Goal: Task Accomplishment & Management: Use online tool/utility

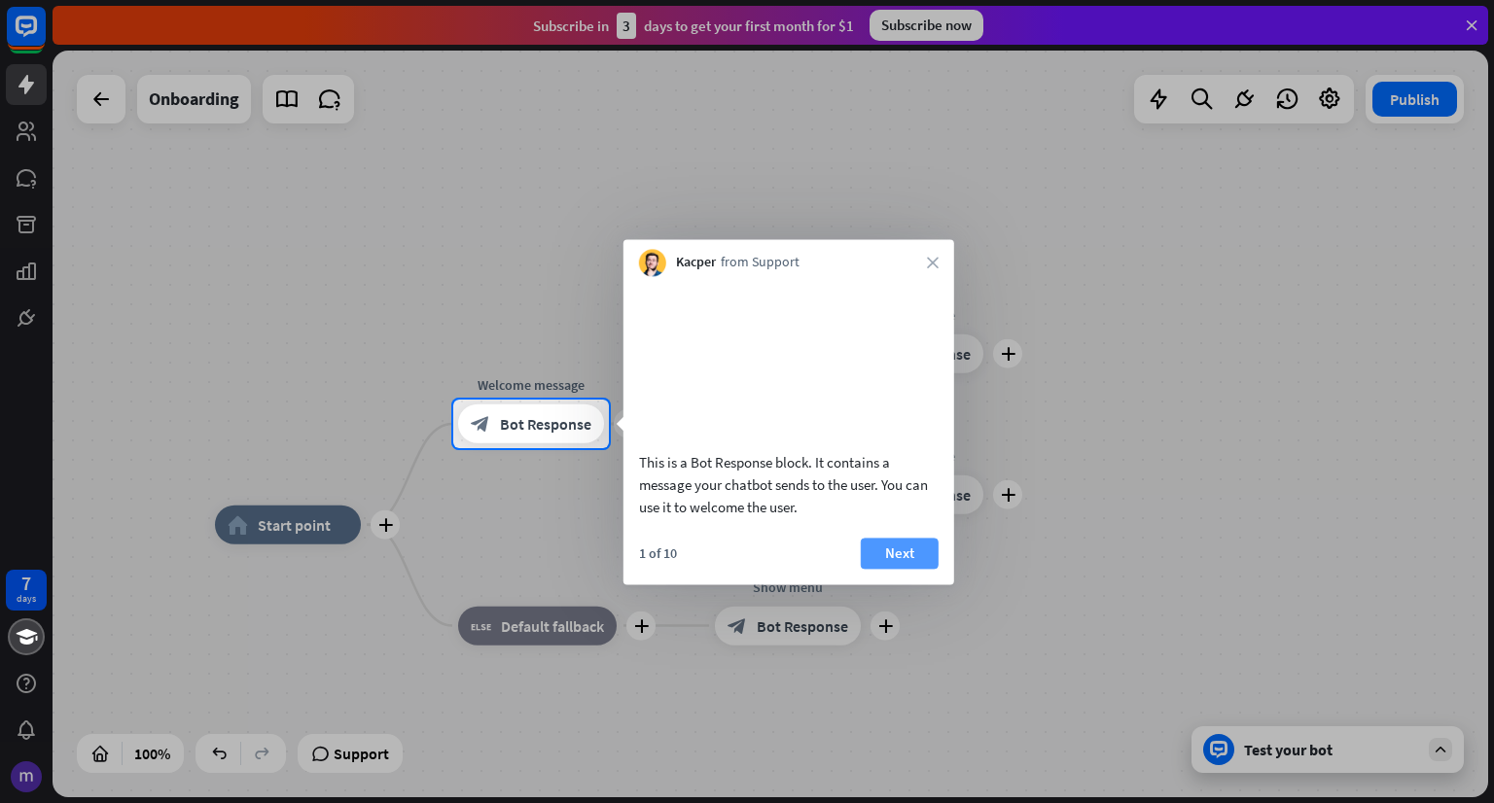
click at [891, 569] on button "Next" at bounding box center [900, 553] width 78 height 31
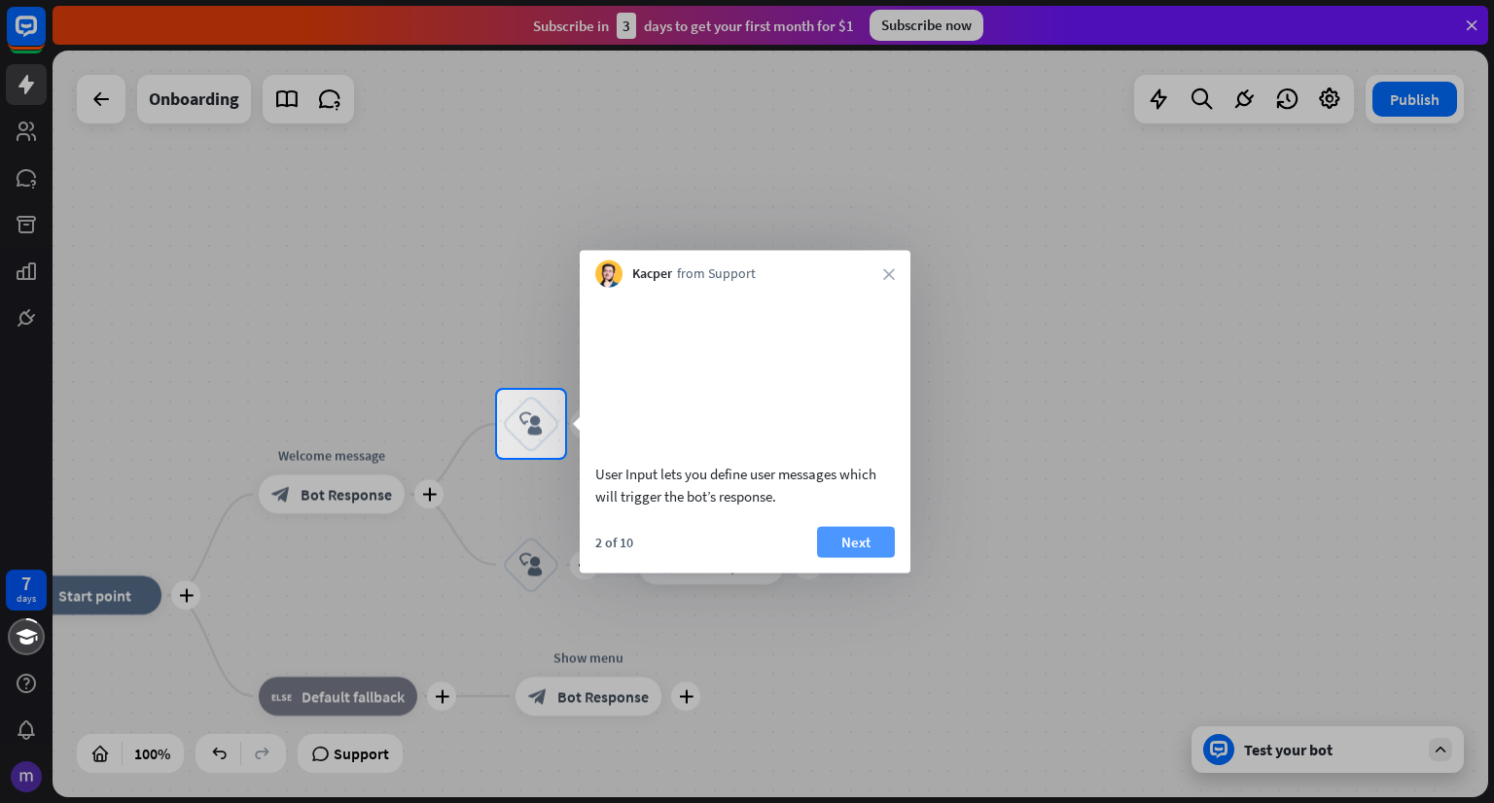
click at [874, 557] on button "Next" at bounding box center [856, 541] width 78 height 31
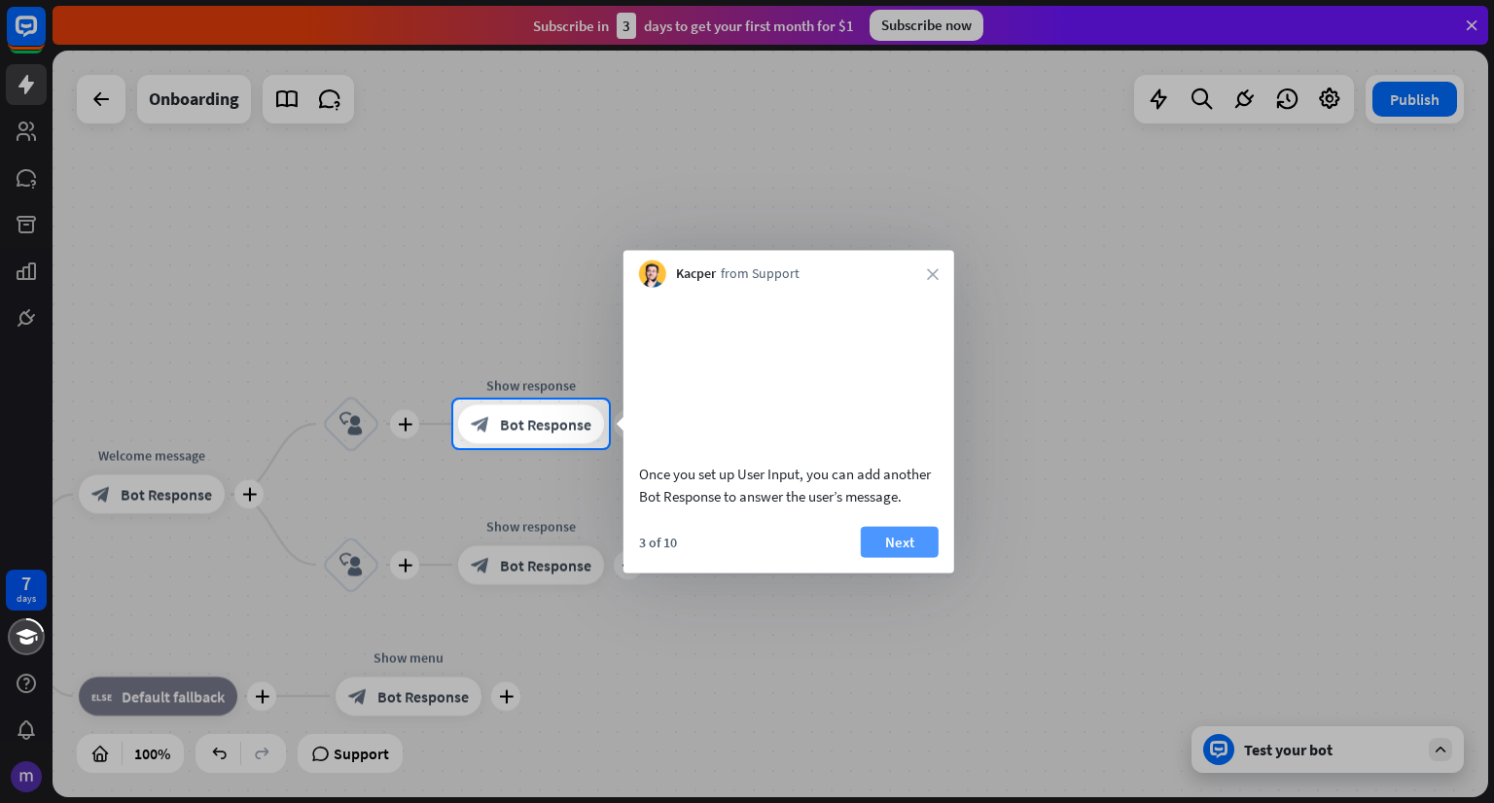
click at [898, 557] on button "Next" at bounding box center [900, 541] width 78 height 31
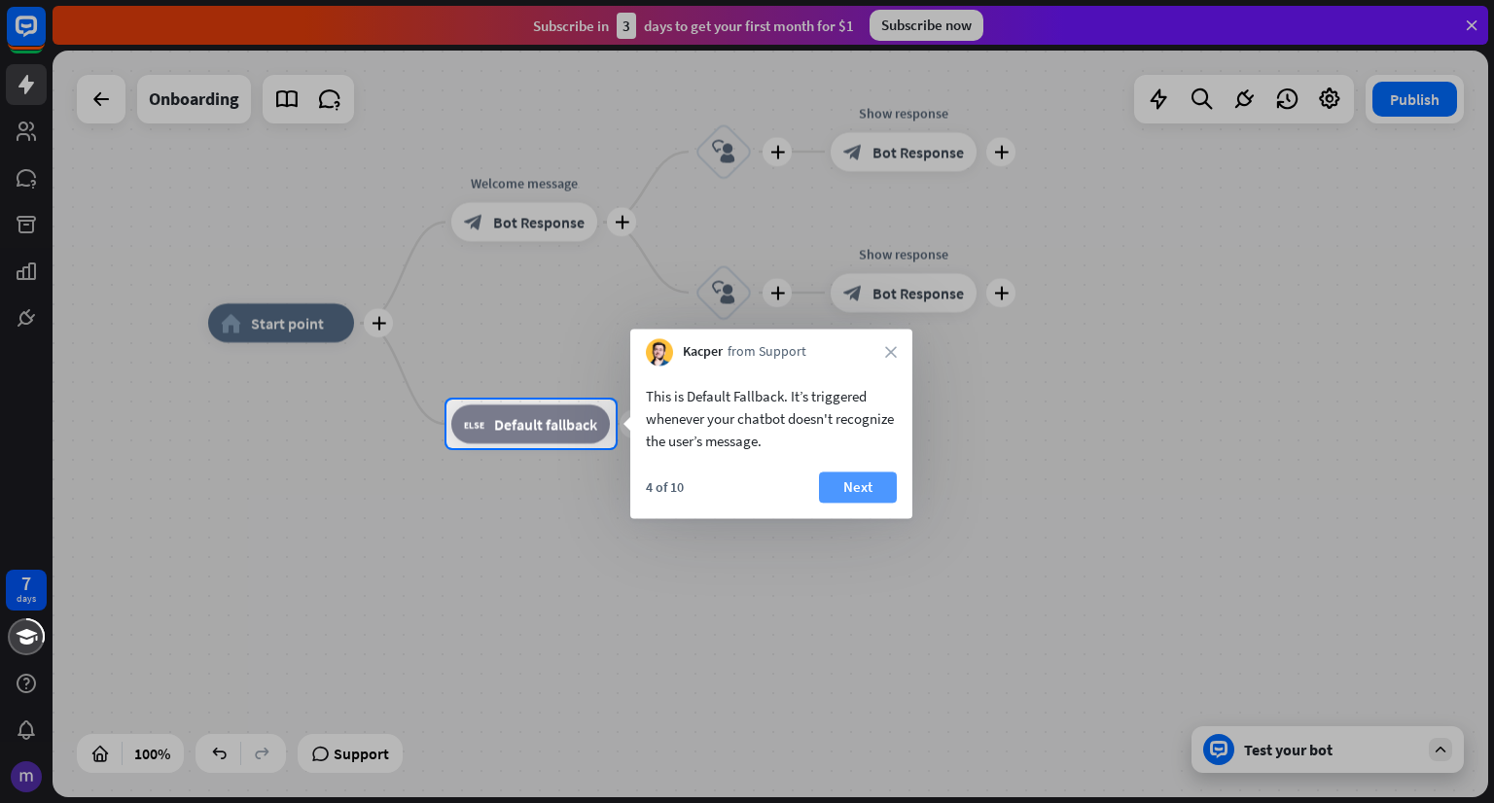
click at [848, 487] on button "Next" at bounding box center [858, 487] width 78 height 31
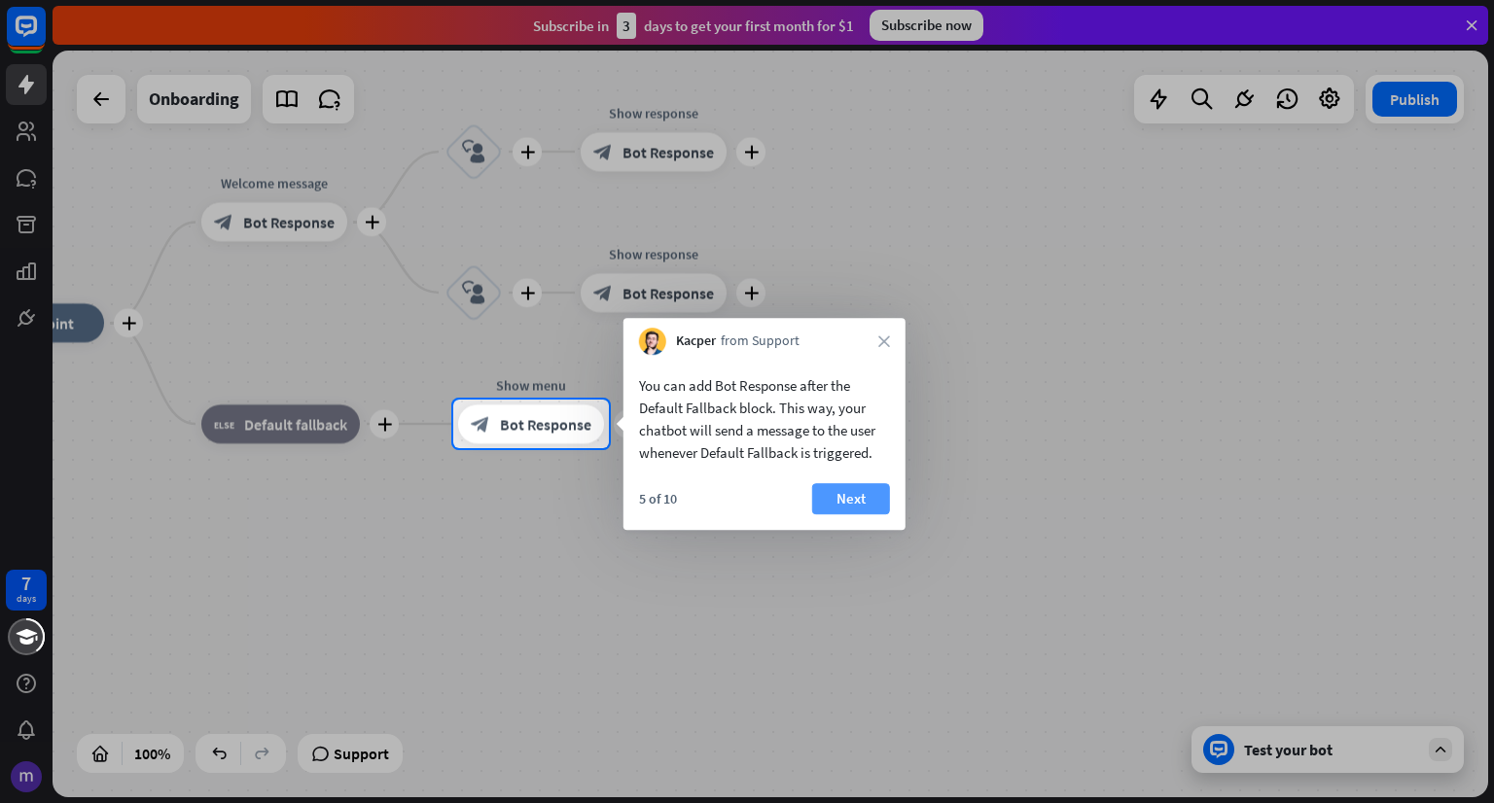
click at [855, 496] on button "Next" at bounding box center [851, 498] width 78 height 31
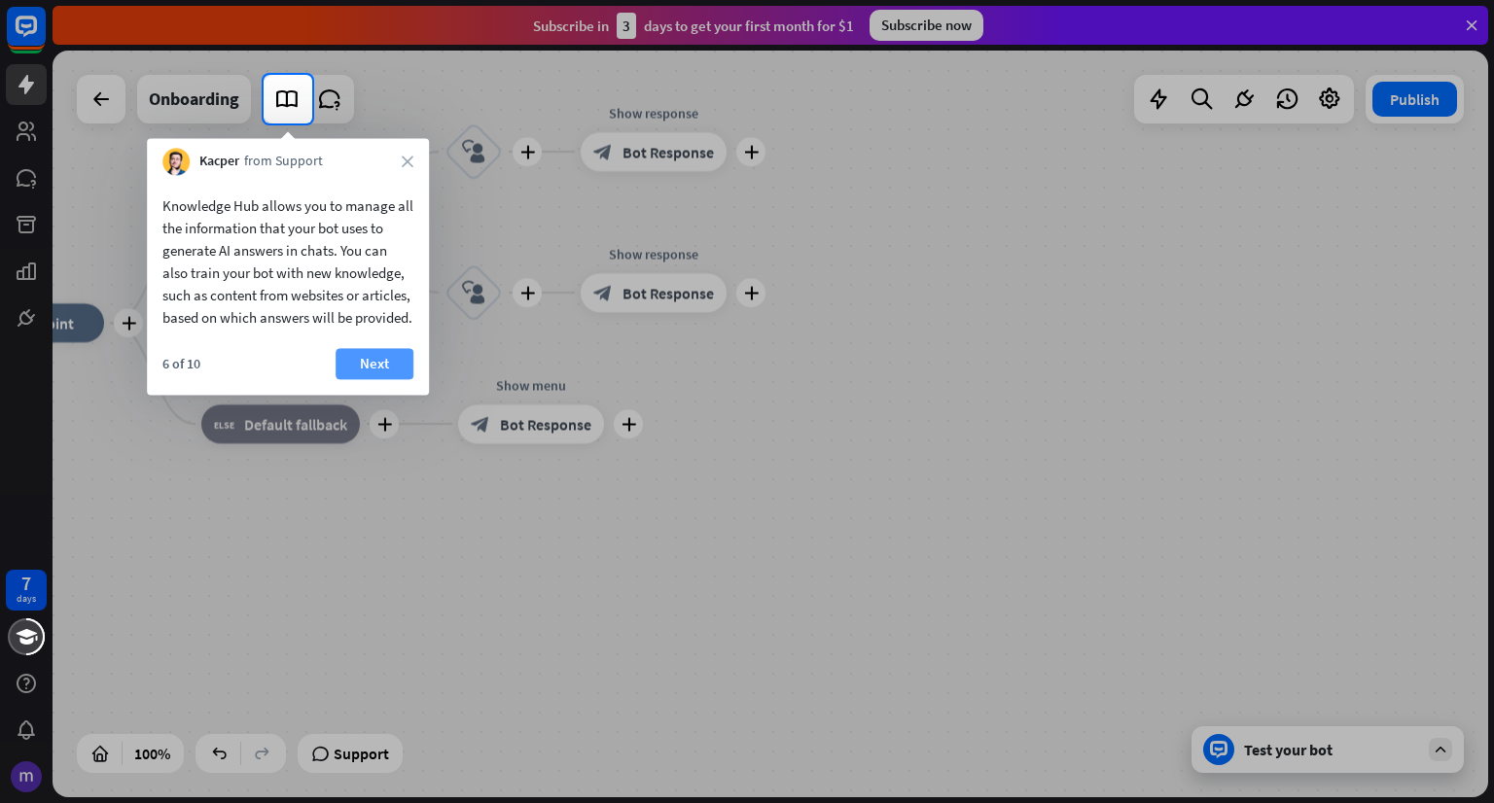
click at [393, 379] on button "Next" at bounding box center [375, 363] width 78 height 31
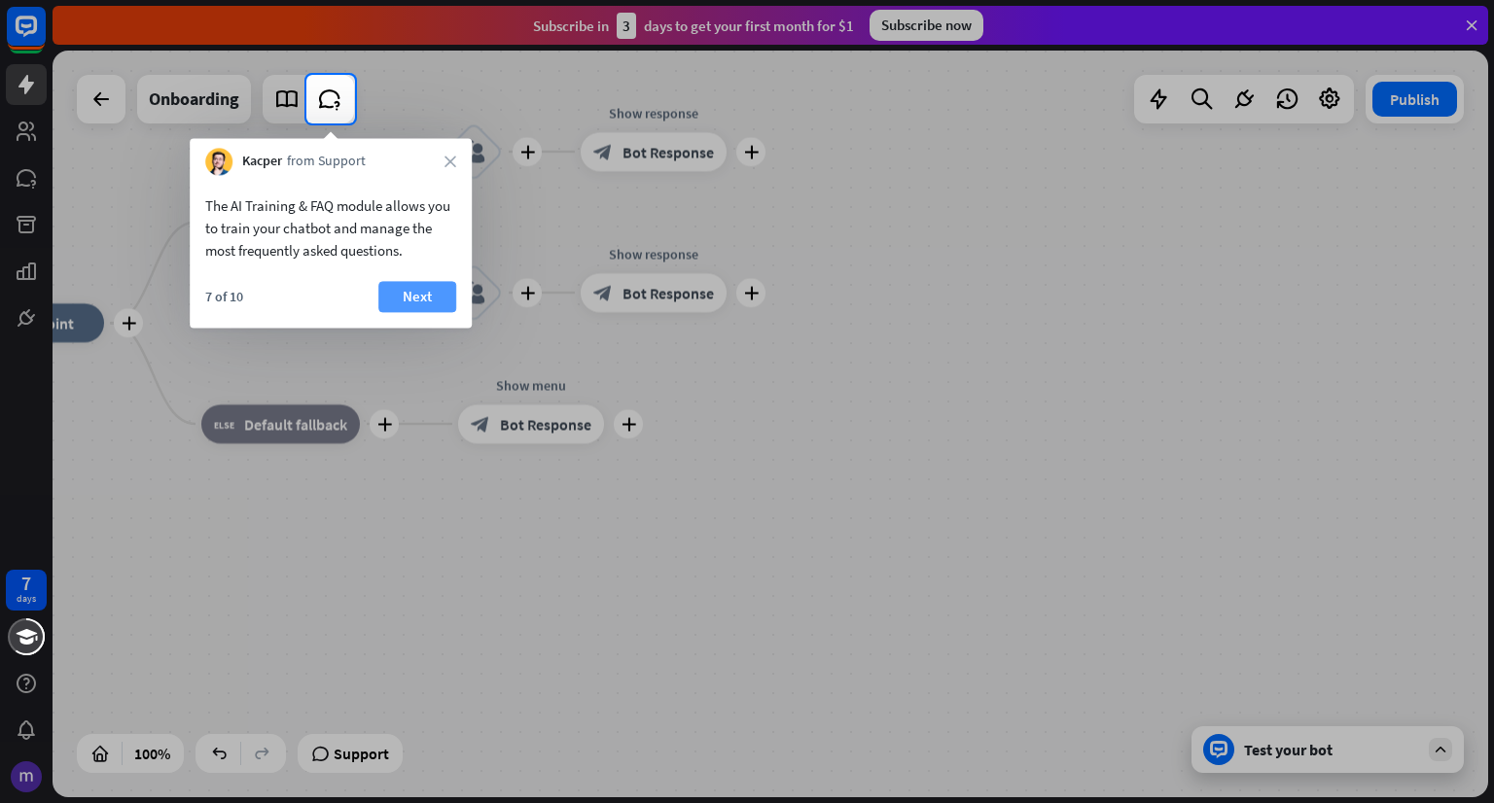
click at [424, 289] on button "Next" at bounding box center [417, 296] width 78 height 31
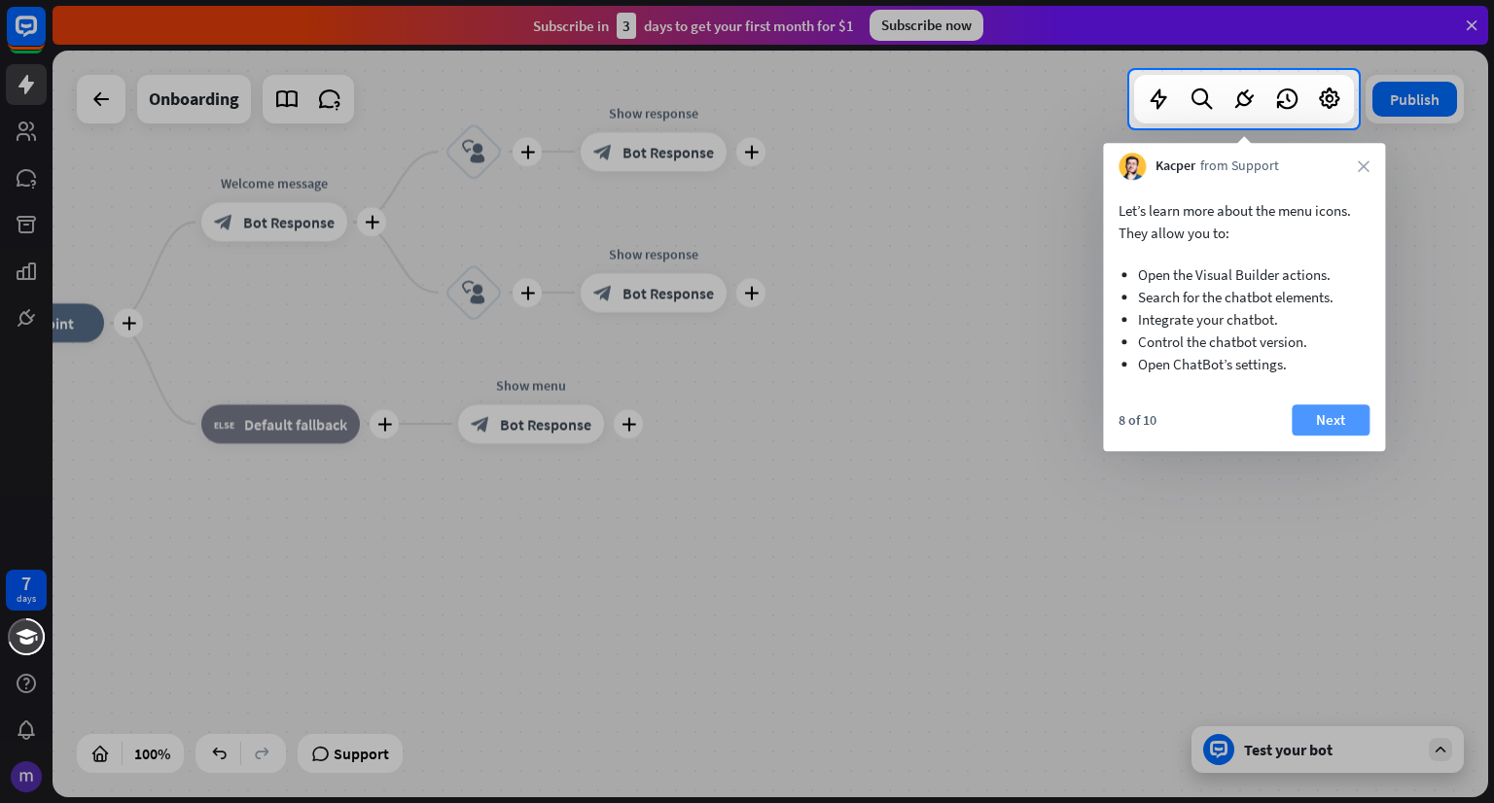
click at [1324, 421] on button "Next" at bounding box center [1331, 420] width 78 height 31
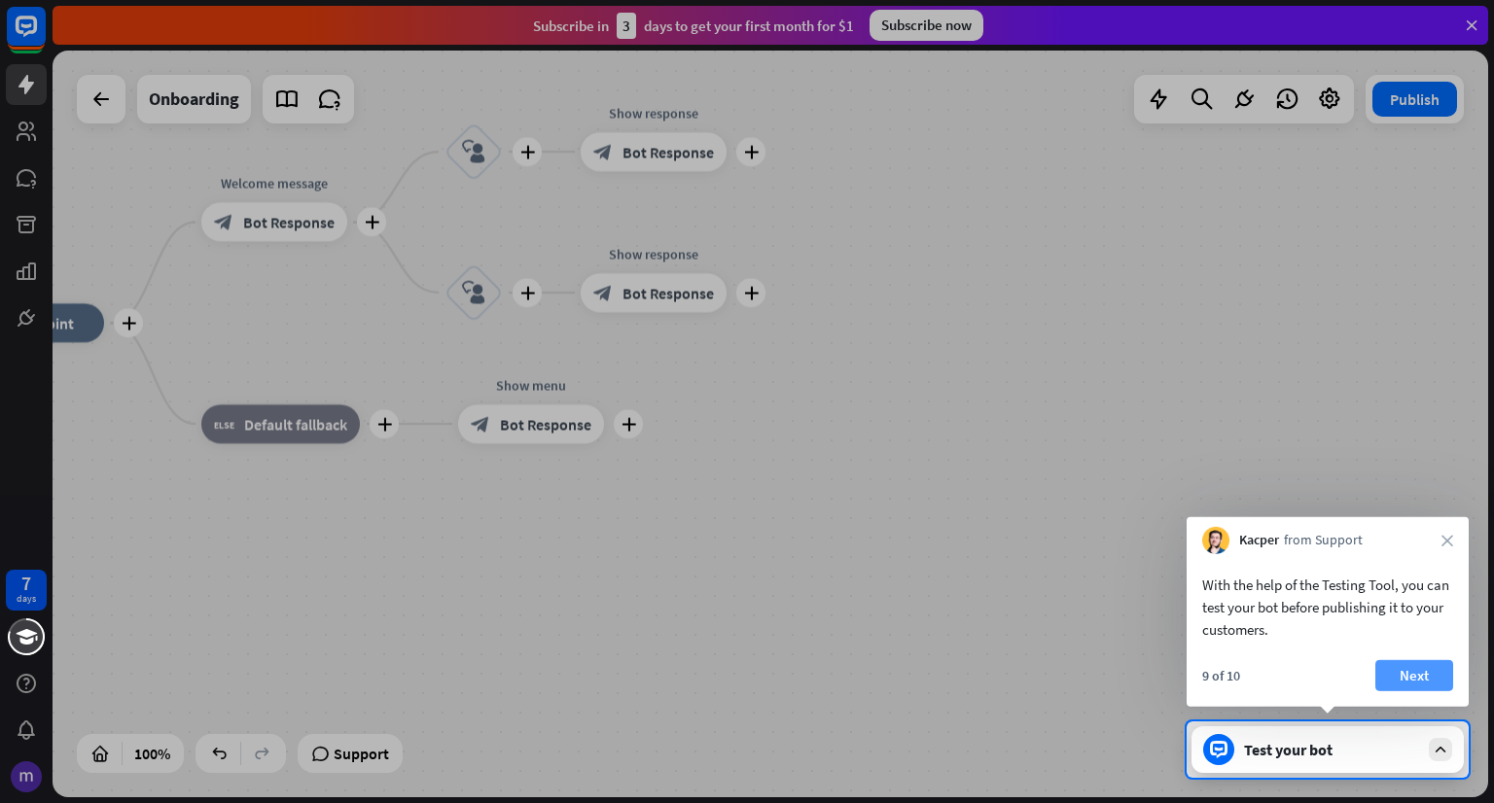
click at [1426, 672] on button "Next" at bounding box center [1414, 675] width 78 height 31
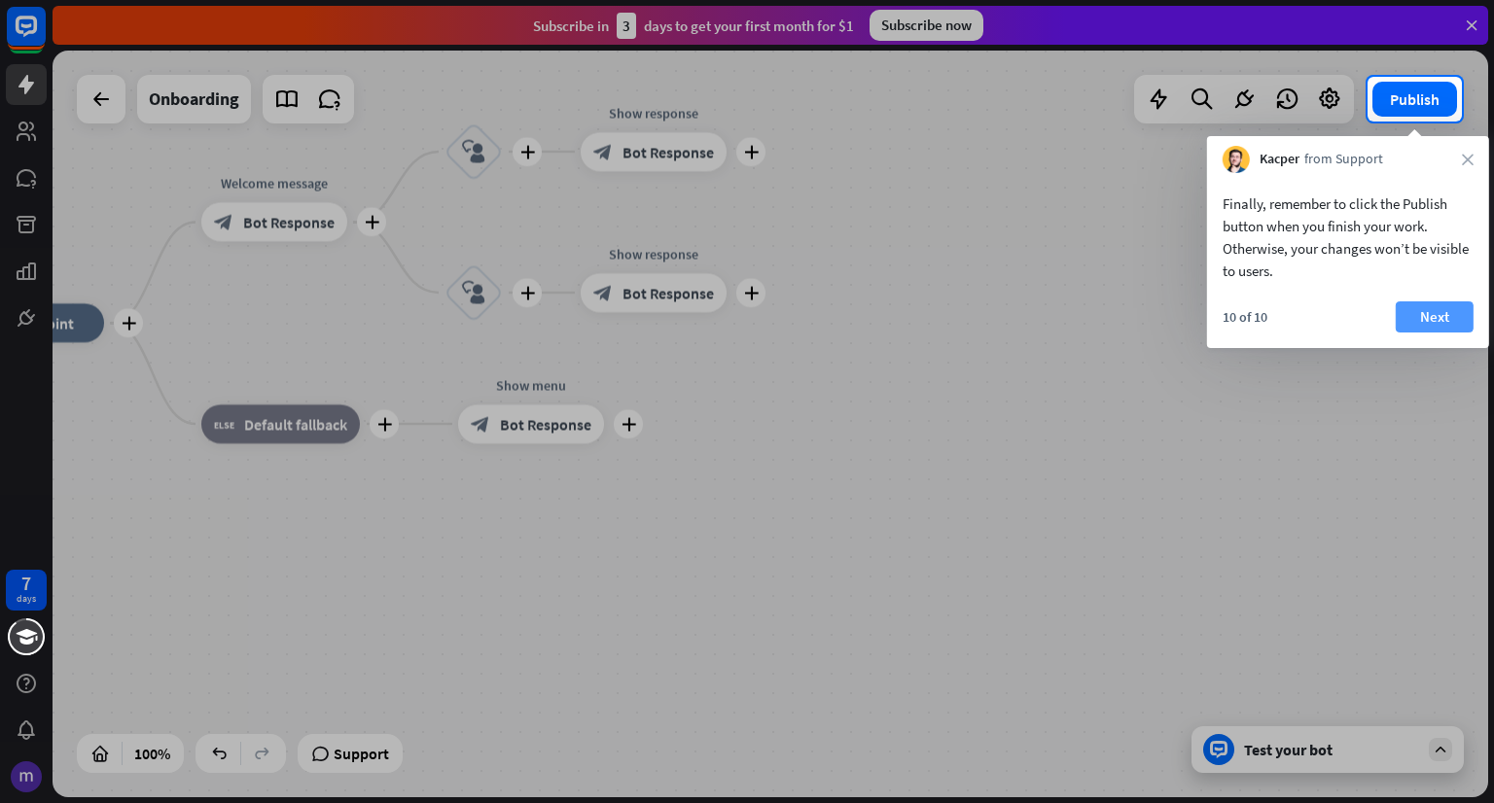
click at [1432, 312] on button "Next" at bounding box center [1435, 317] width 78 height 31
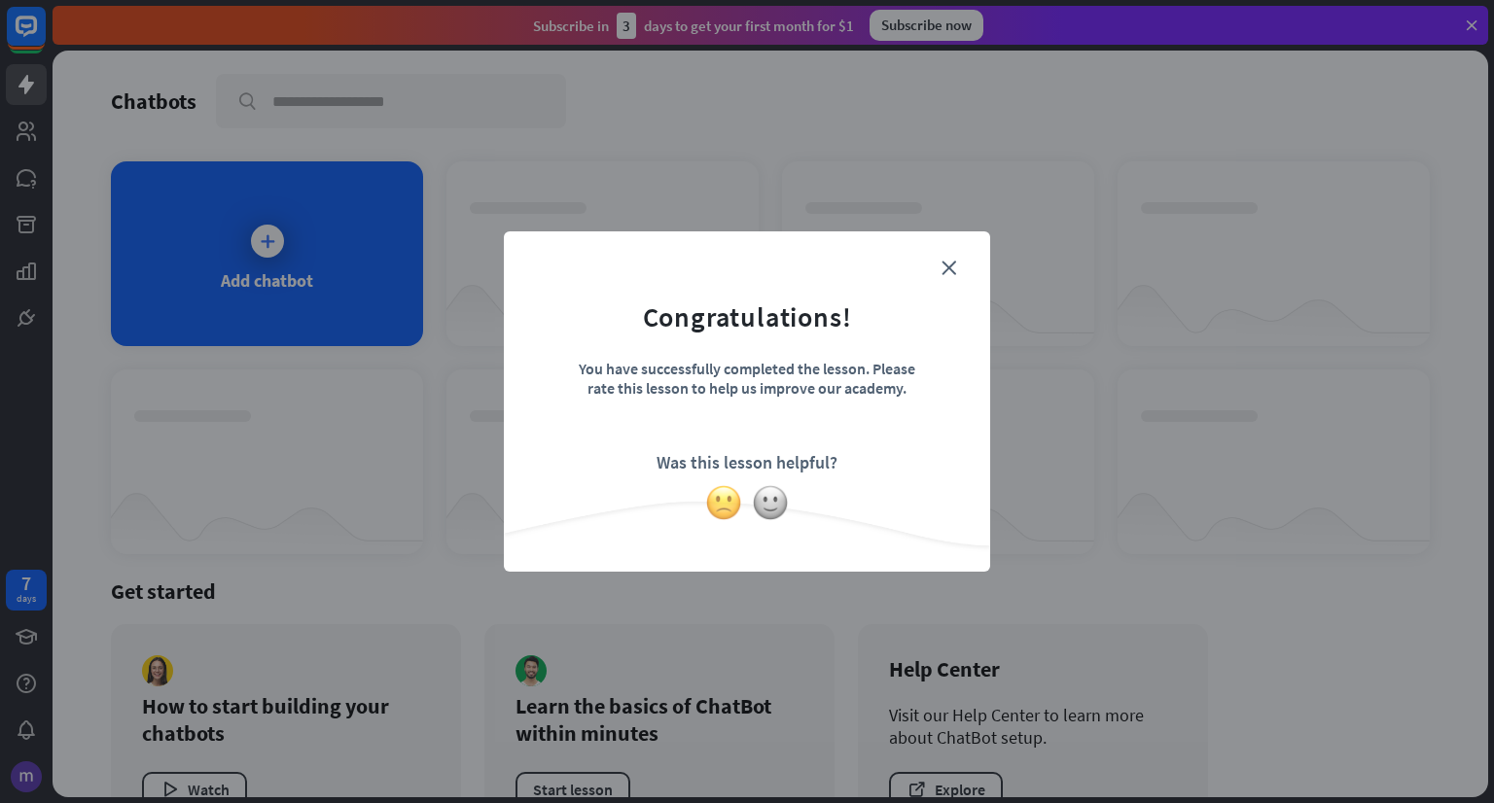
click at [722, 502] on img at bounding box center [723, 502] width 37 height 37
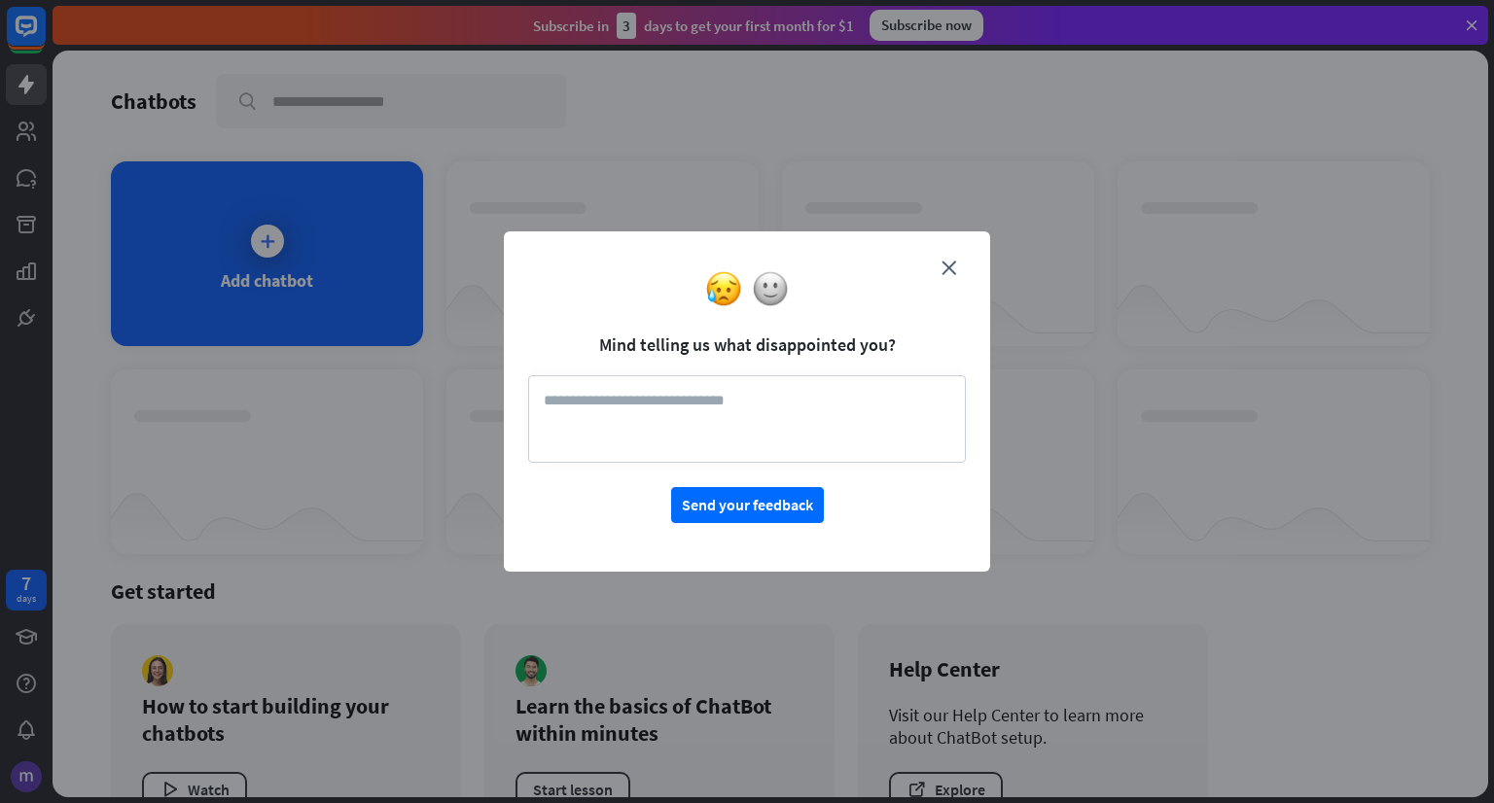
click at [728, 403] on textarea at bounding box center [747, 419] width 438 height 88
click at [765, 289] on img at bounding box center [770, 288] width 37 height 37
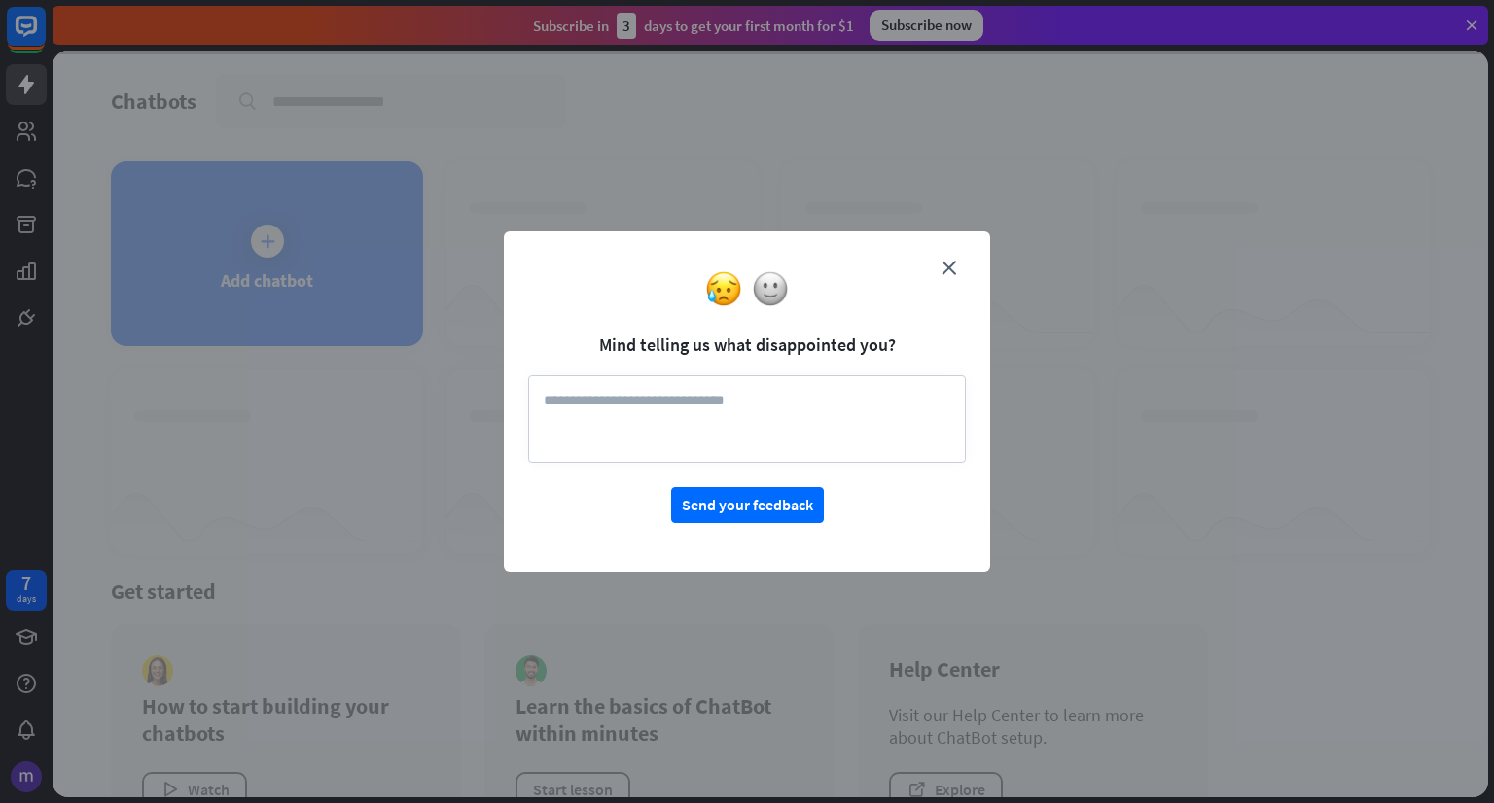
click at [756, 363] on form "Mind telling us what disappointed you? Send your feedback" at bounding box center [747, 389] width 438 height 267
click at [707, 404] on textarea at bounding box center [747, 419] width 438 height 88
type textarea "***"
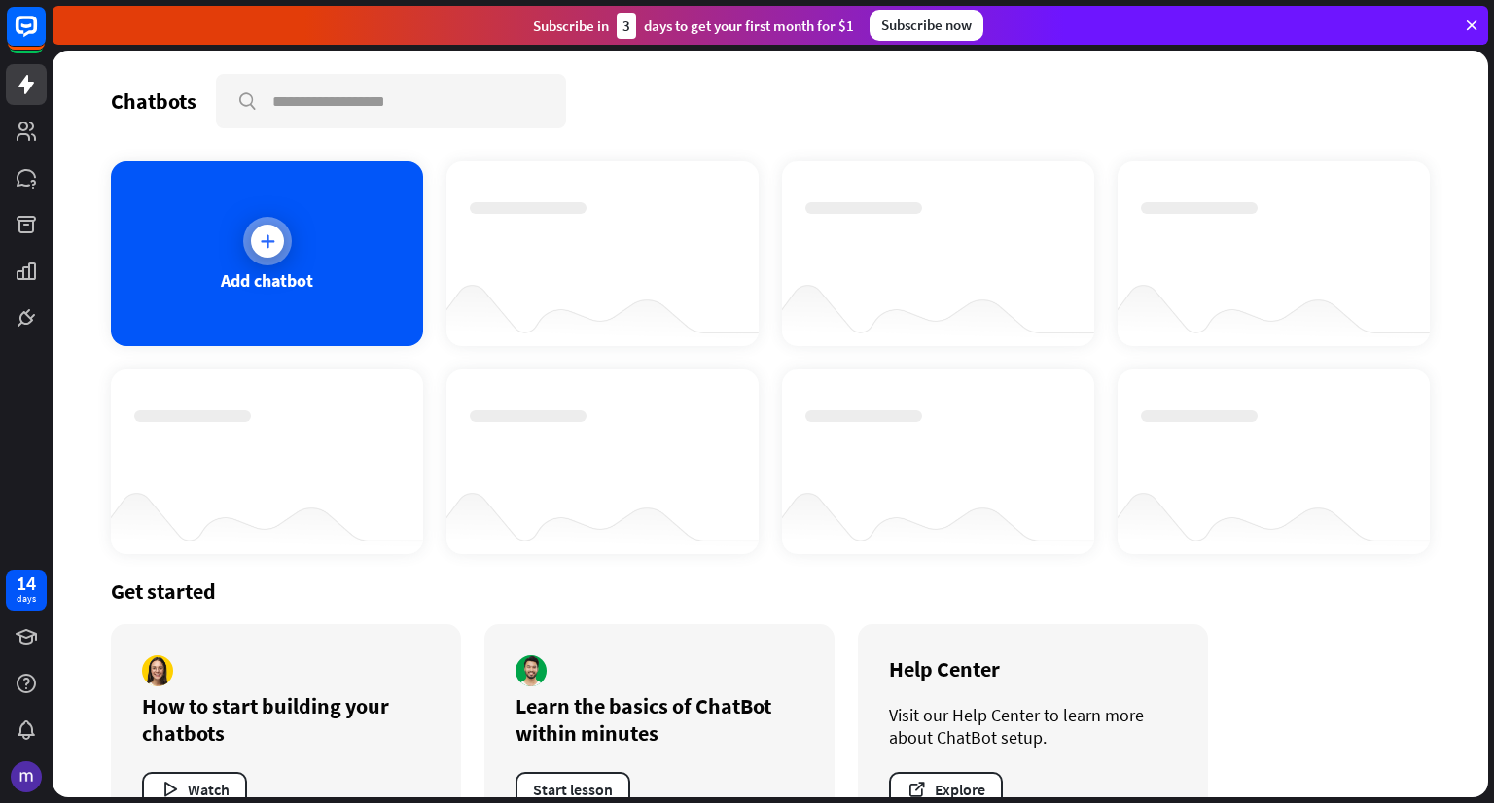
click at [264, 232] on icon at bounding box center [267, 241] width 19 height 19
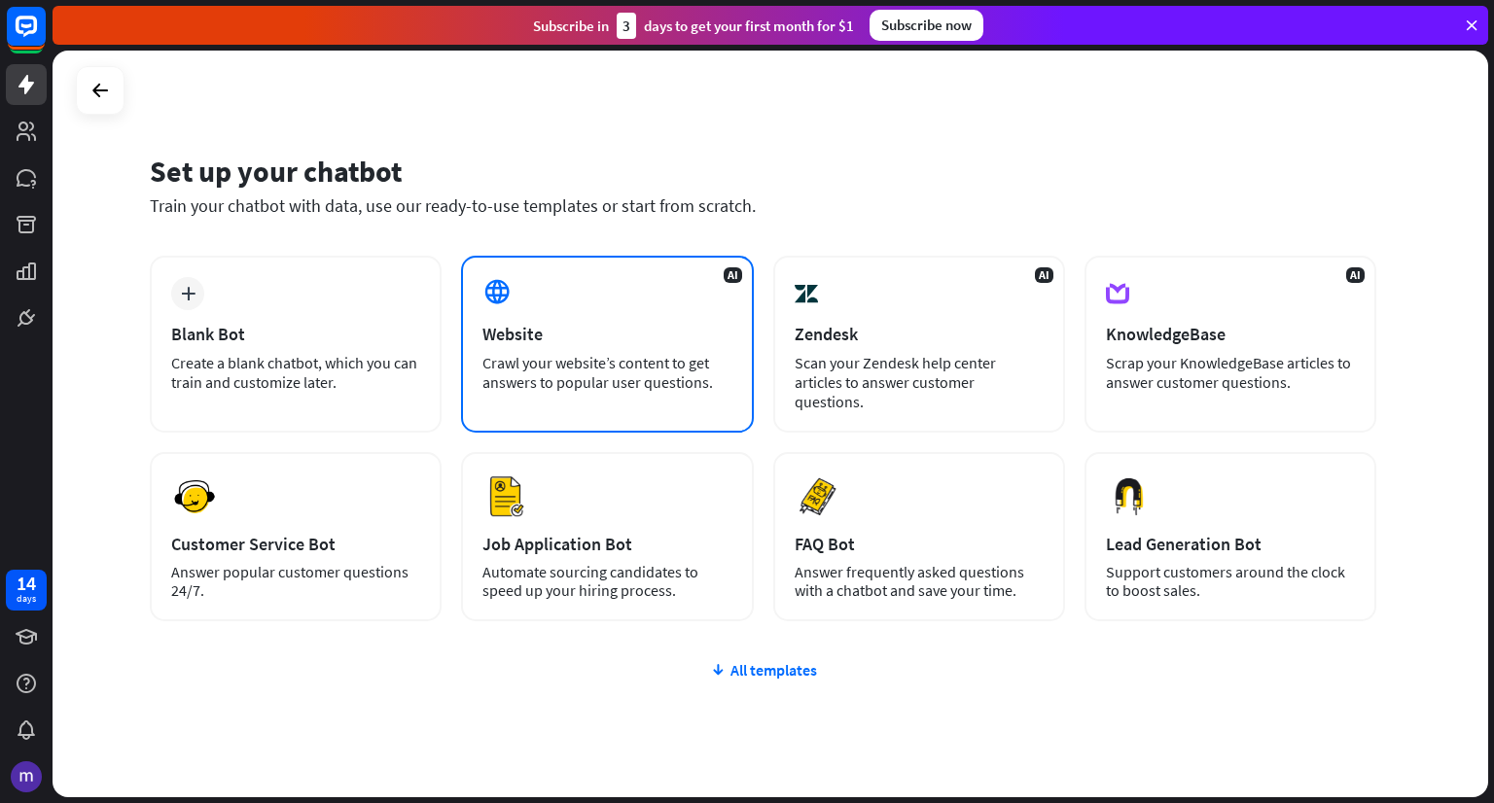
click at [526, 303] on div "AI Website Crawl your website’s content to get answers to popular user question…" at bounding box center [607, 344] width 292 height 177
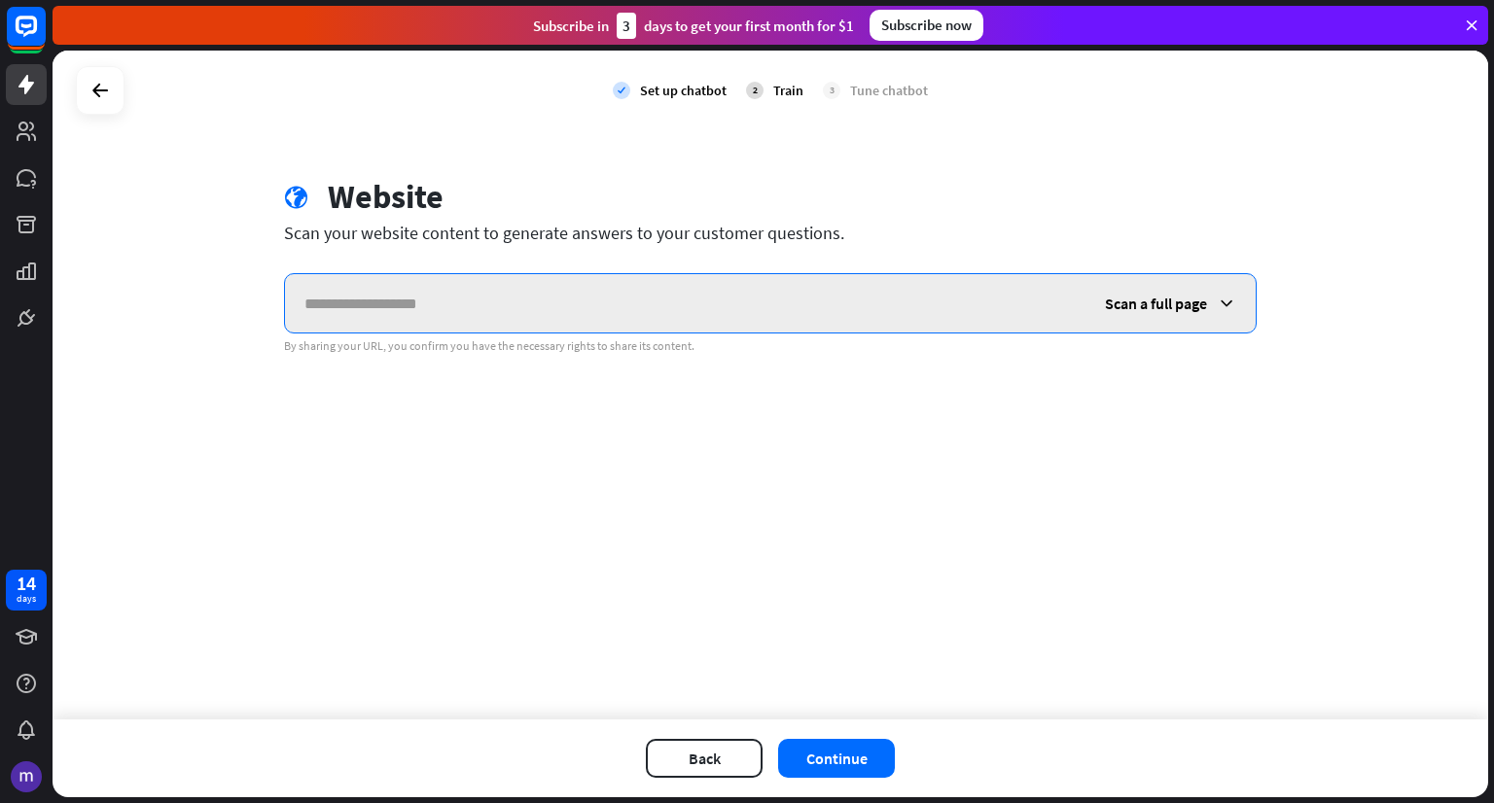
paste input "**********"
type input "**********"
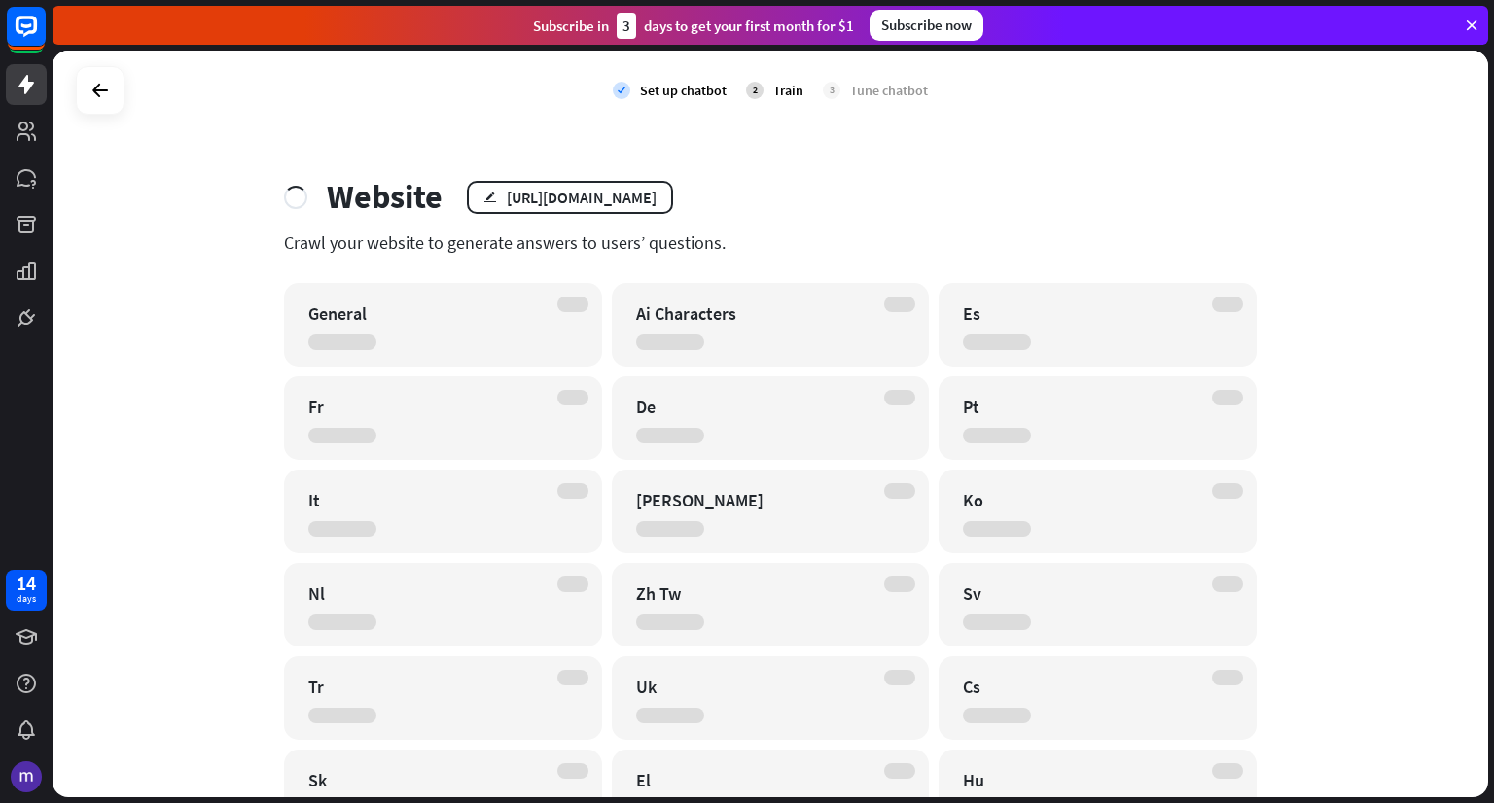
click at [724, 332] on div "Ai Characters" at bounding box center [771, 325] width 318 height 84
click at [557, 188] on div "[URL][DOMAIN_NAME]" at bounding box center [582, 197] width 150 height 19
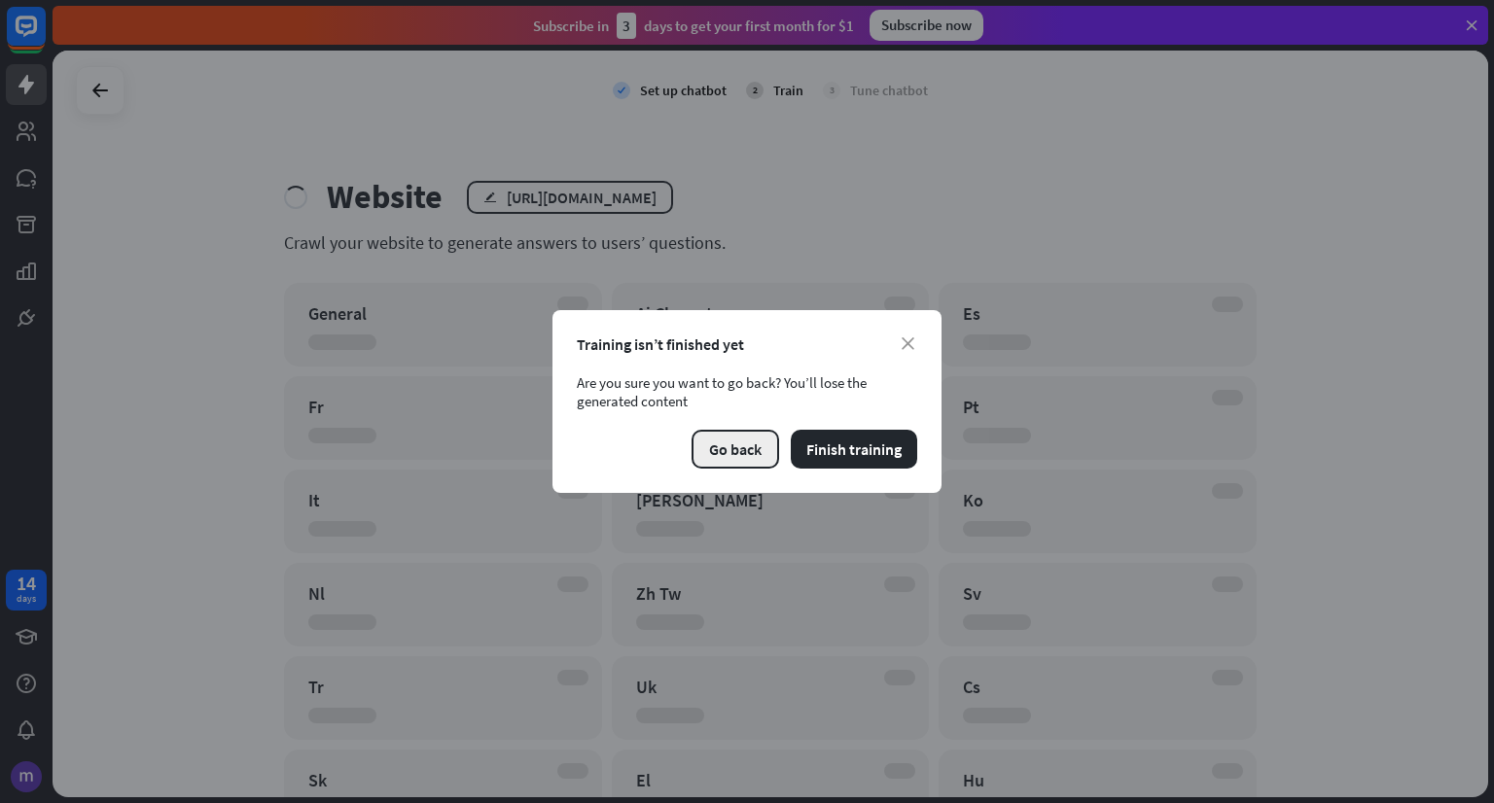
click at [736, 446] on button "Go back" at bounding box center [736, 449] width 88 height 39
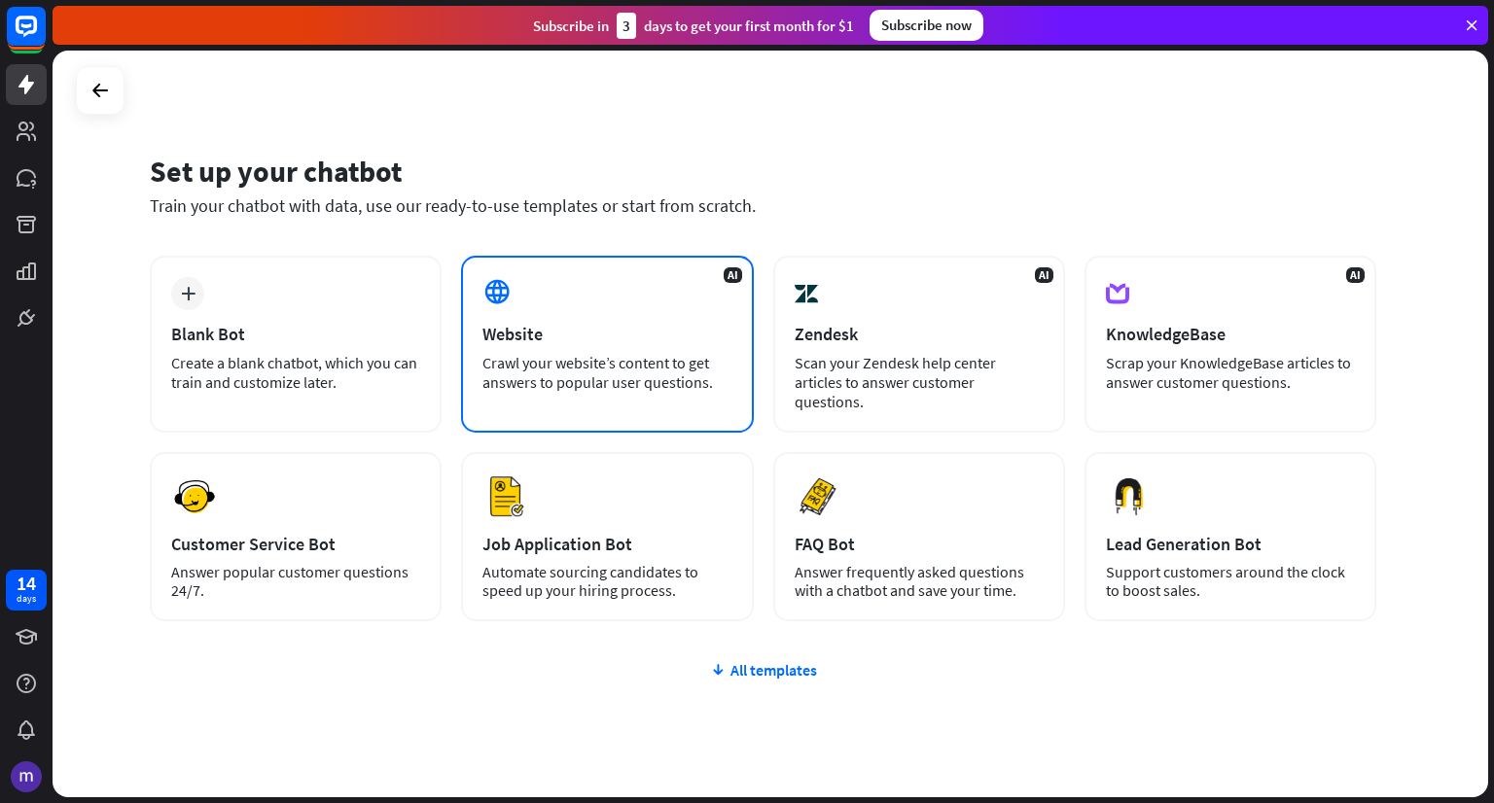
click at [559, 324] on div "Website" at bounding box center [606, 334] width 249 height 22
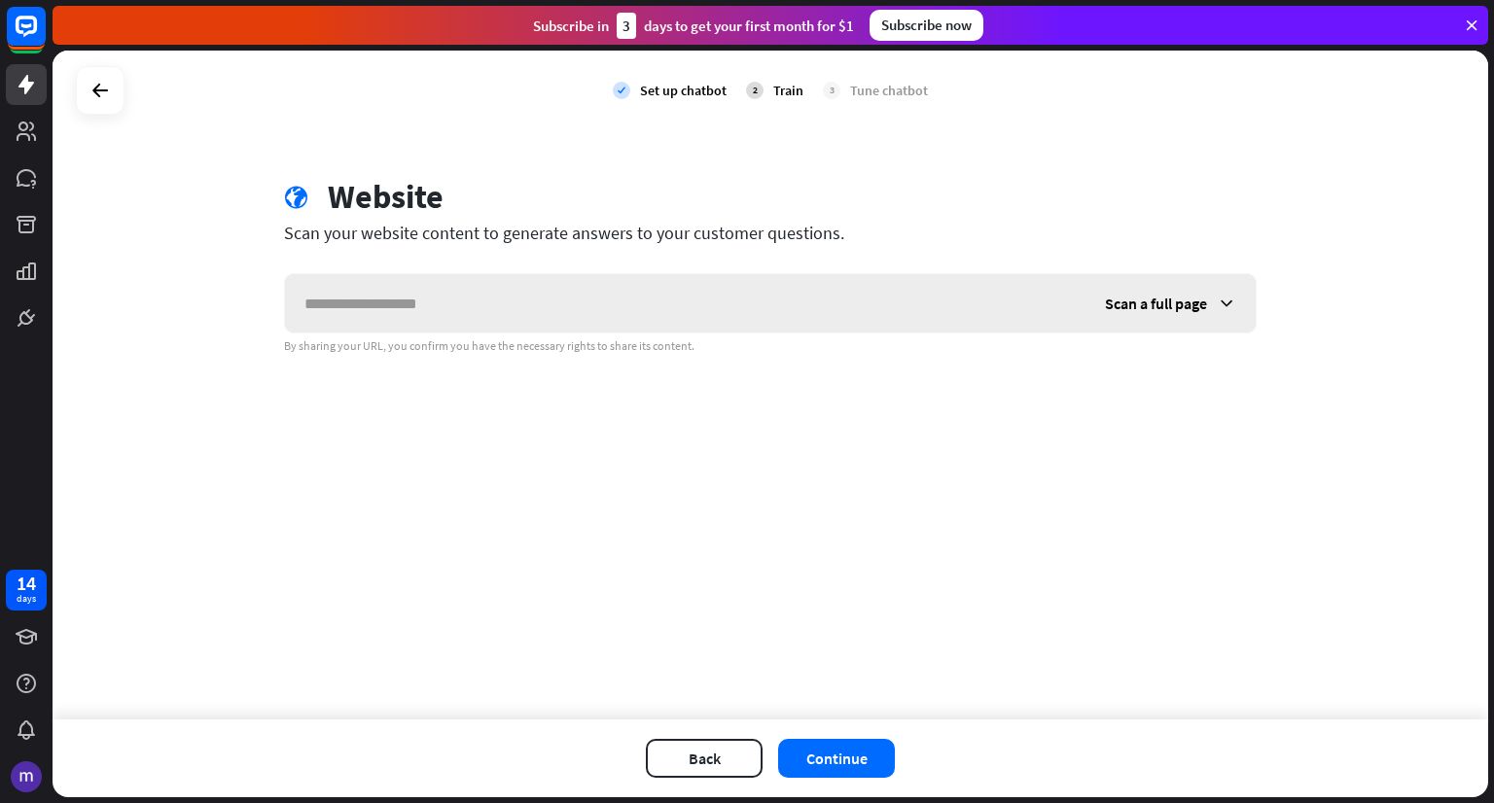
click at [470, 302] on input "text" at bounding box center [685, 303] width 801 height 58
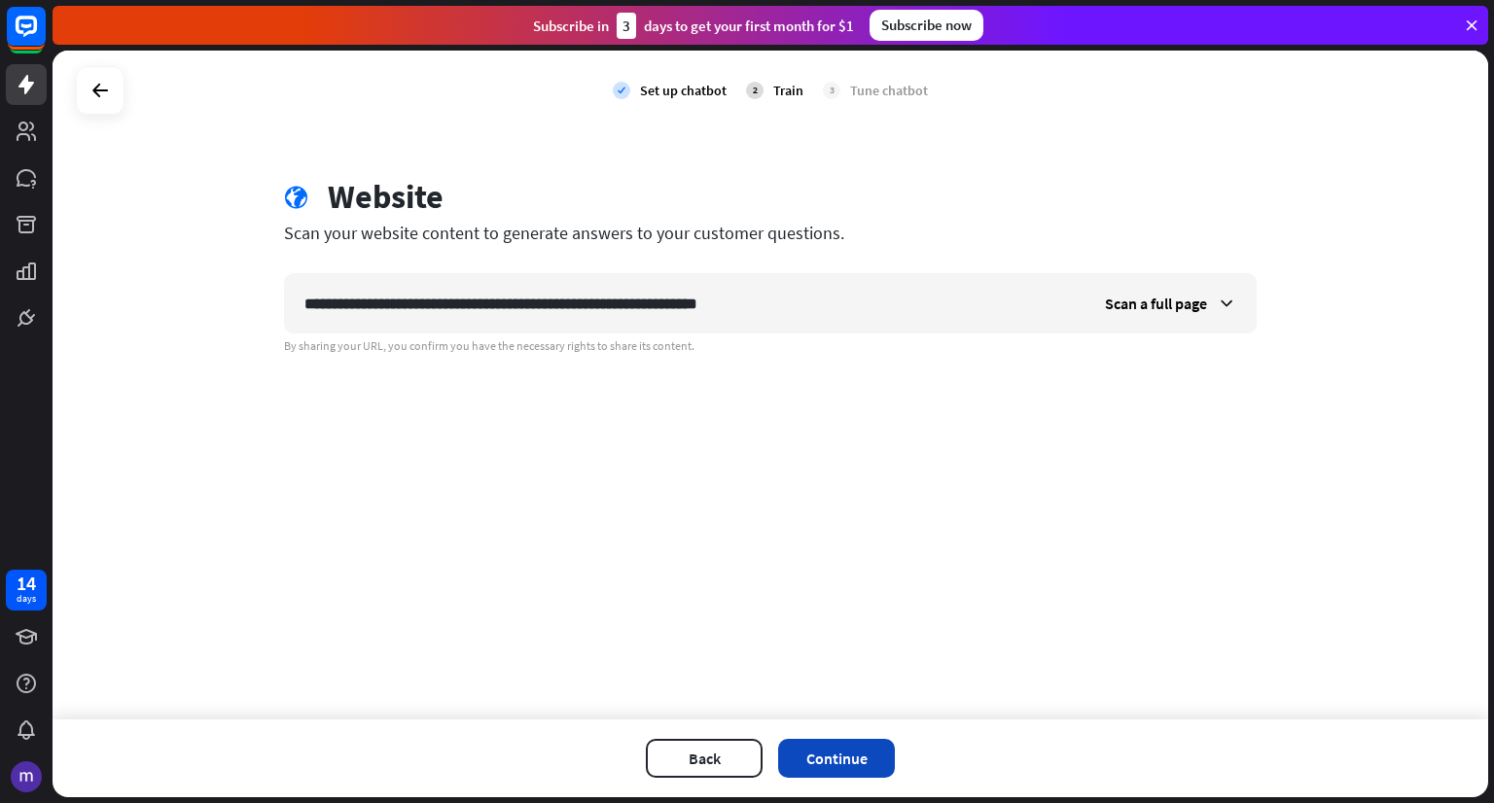
type input "**********"
click at [850, 755] on button "Continue" at bounding box center [836, 758] width 117 height 39
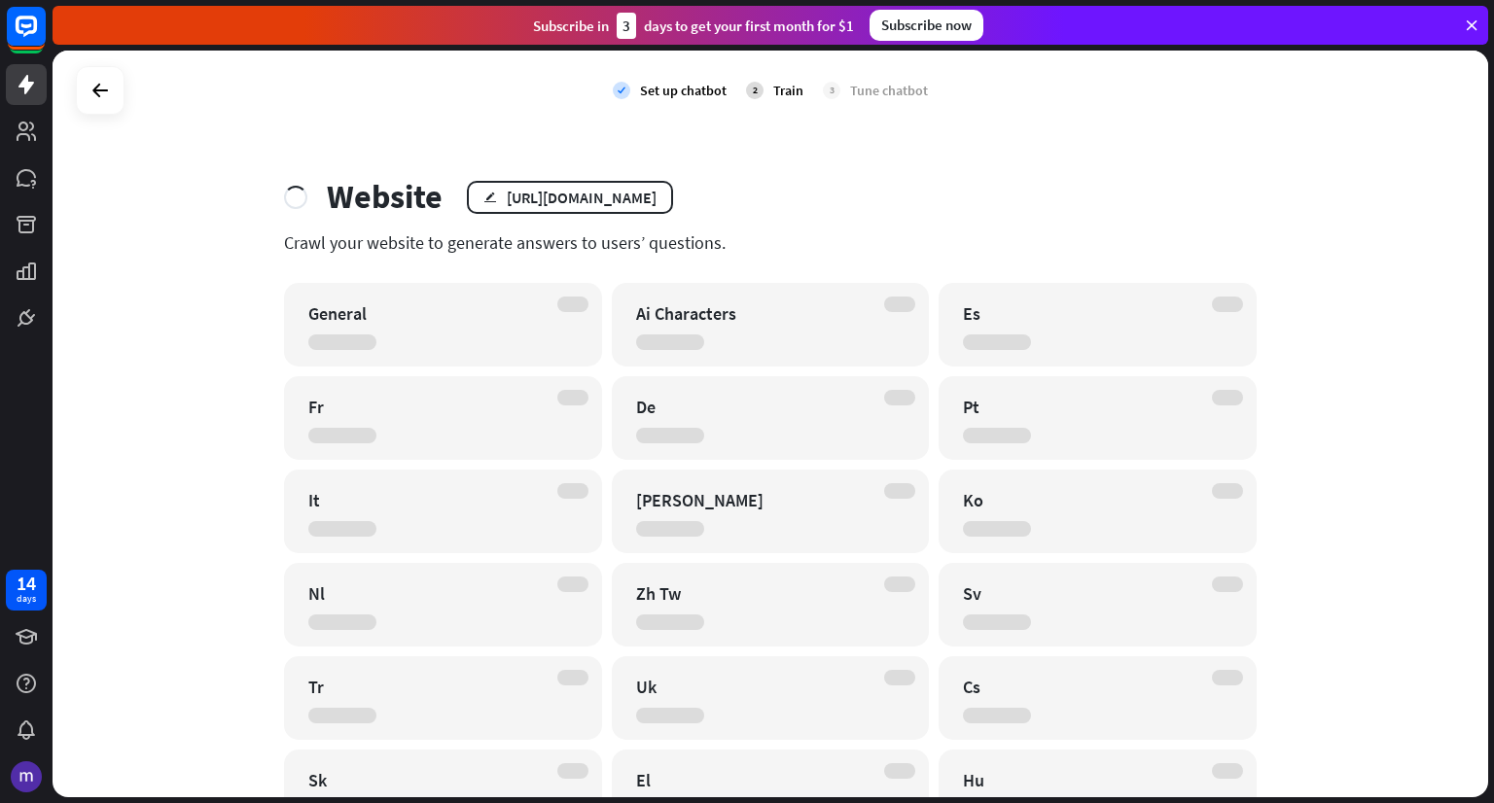
click at [942, 26] on div "Subscribe now" at bounding box center [927, 25] width 114 height 31
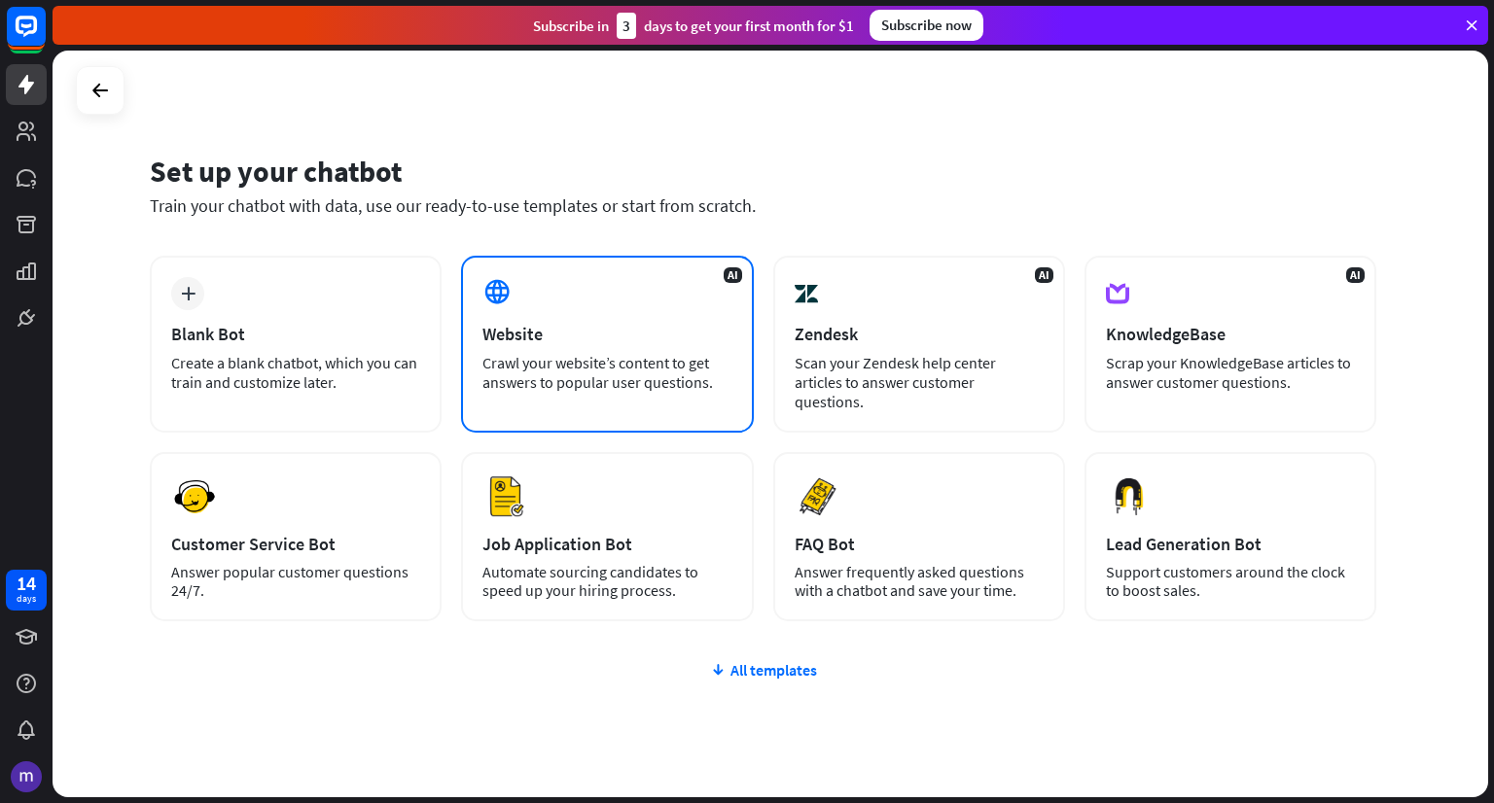
click at [507, 327] on div "Website" at bounding box center [606, 334] width 249 height 22
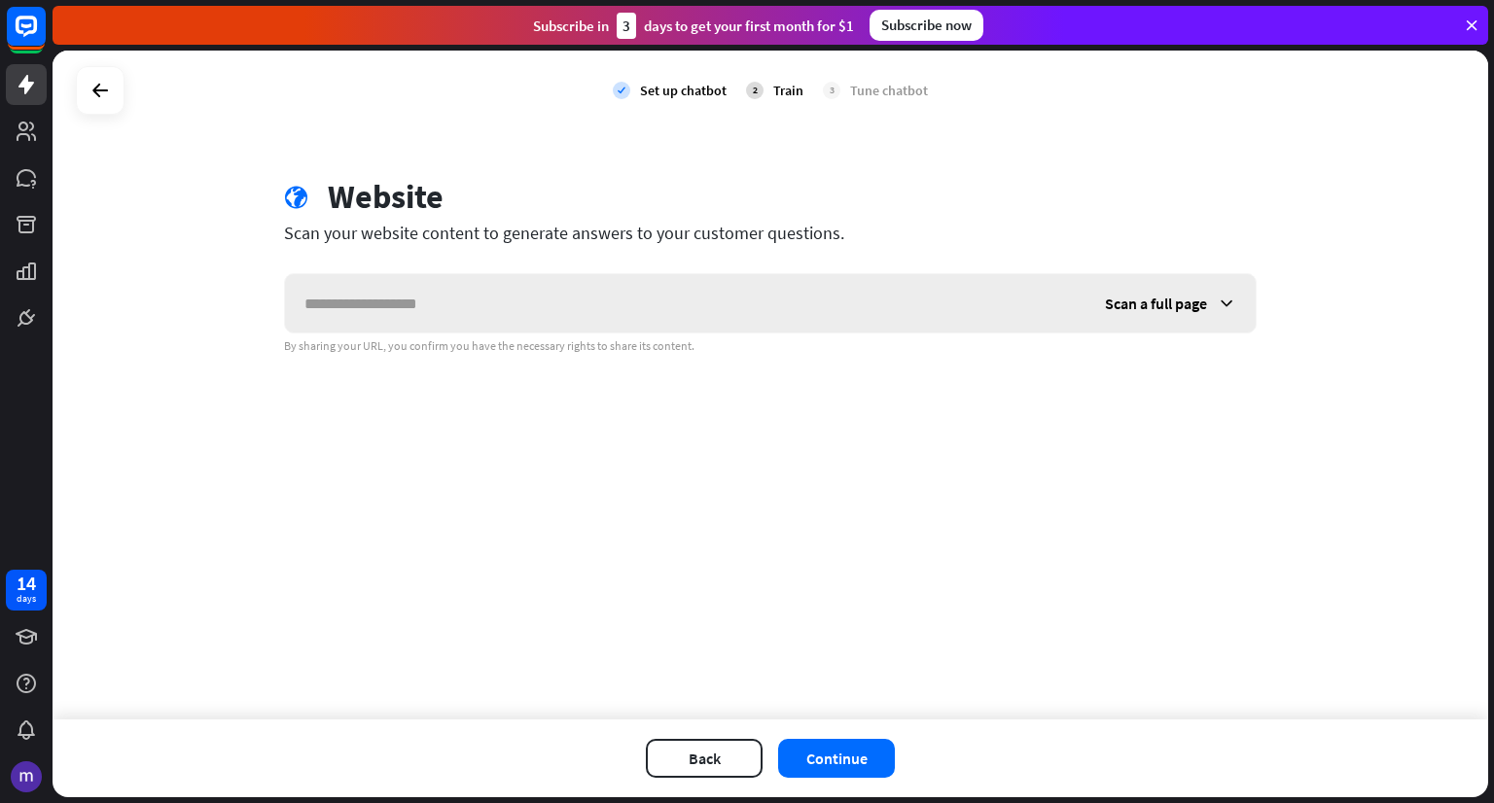
click at [368, 292] on input "text" at bounding box center [685, 303] width 801 height 58
click at [459, 287] on input "**********" at bounding box center [685, 303] width 801 height 58
drag, startPoint x: 463, startPoint y: 300, endPoint x: 771, endPoint y: 294, distance: 308.4
click at [771, 294] on input "**********" at bounding box center [685, 303] width 801 height 58
type input "**********"
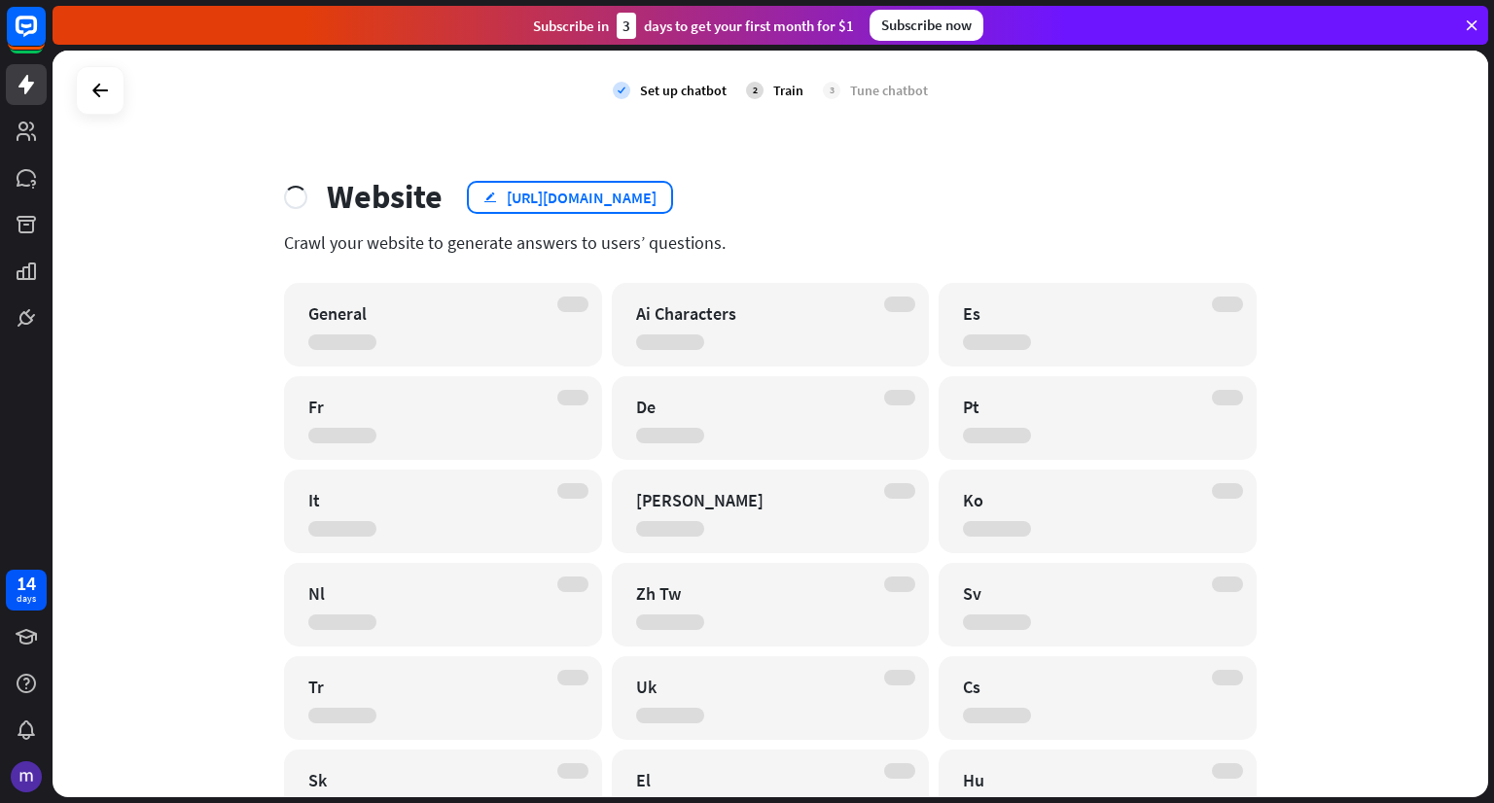
click at [549, 197] on div "[URL][DOMAIN_NAME]" at bounding box center [582, 197] width 150 height 19
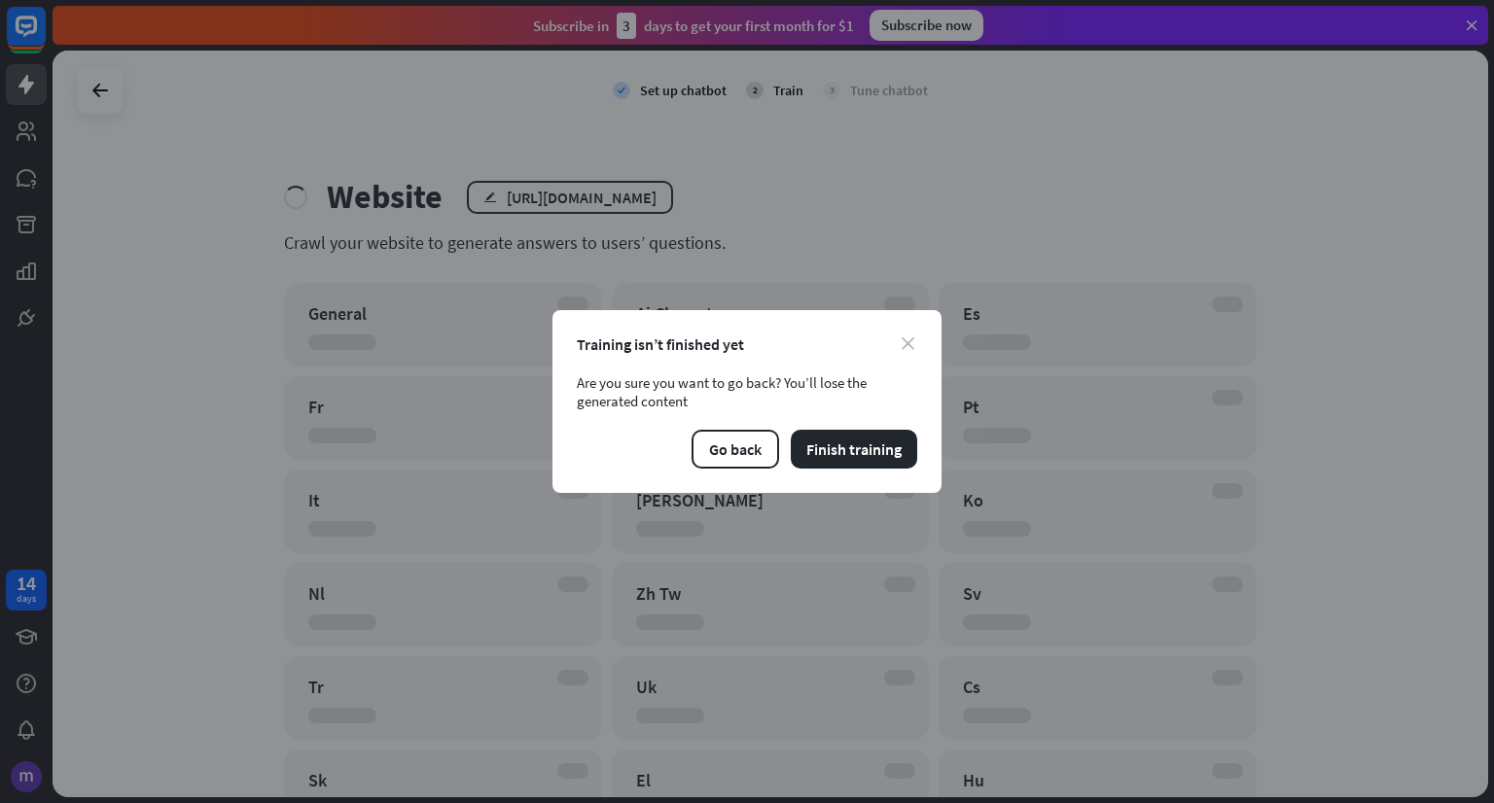
click at [908, 339] on icon "close" at bounding box center [908, 344] width 13 height 13
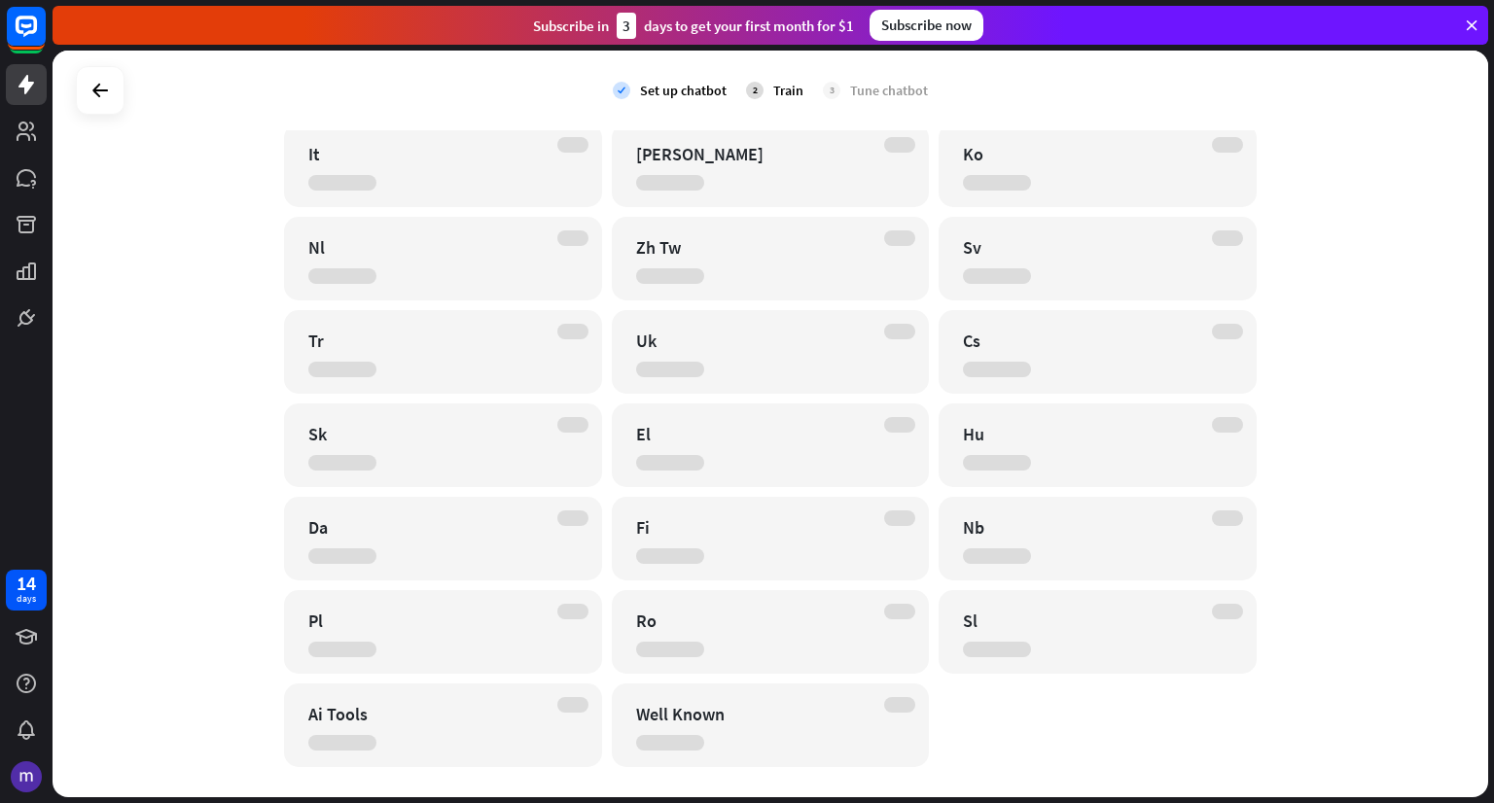
scroll to position [377, 0]
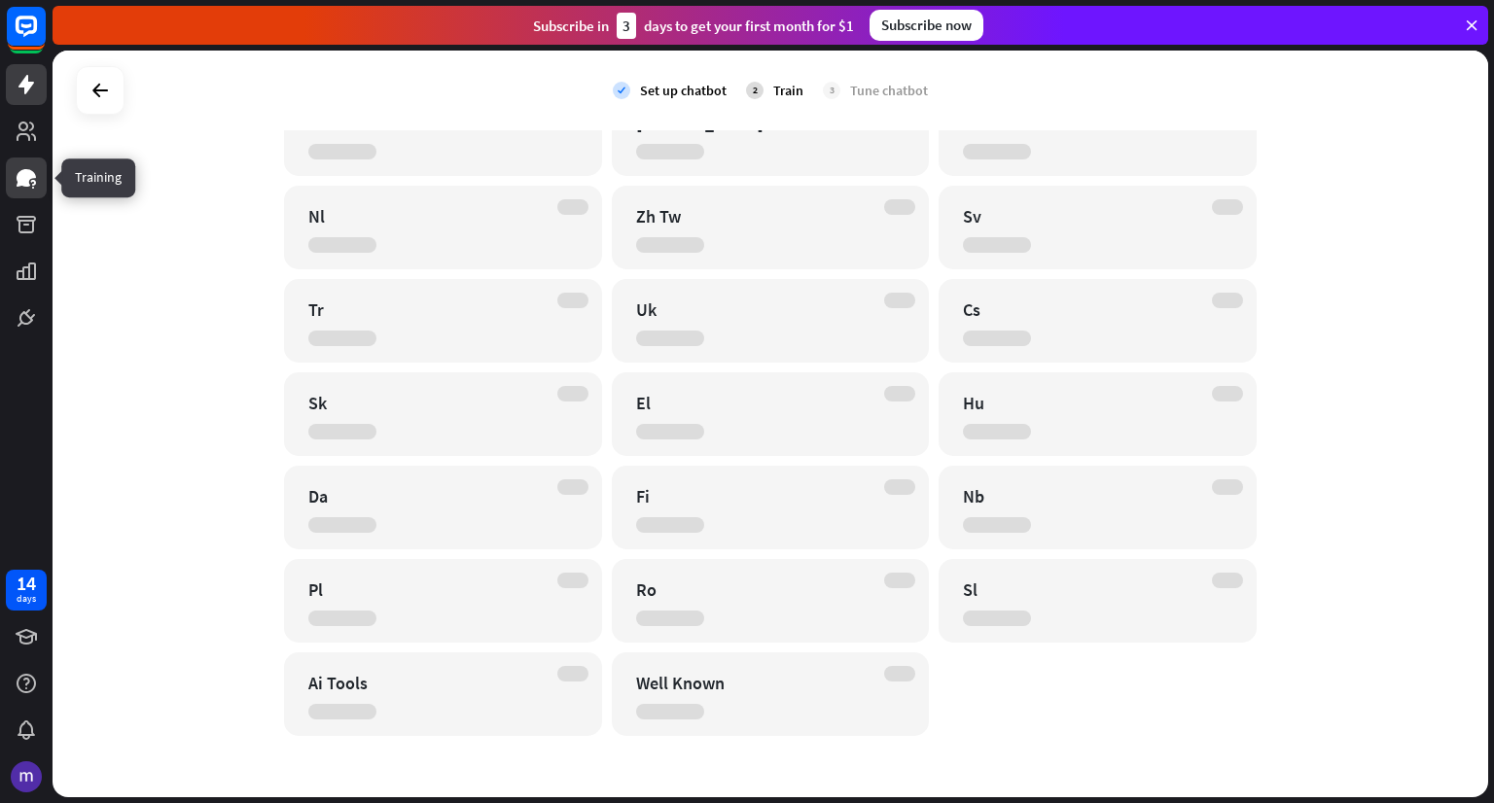
click at [36, 180] on icon at bounding box center [26, 177] width 23 height 23
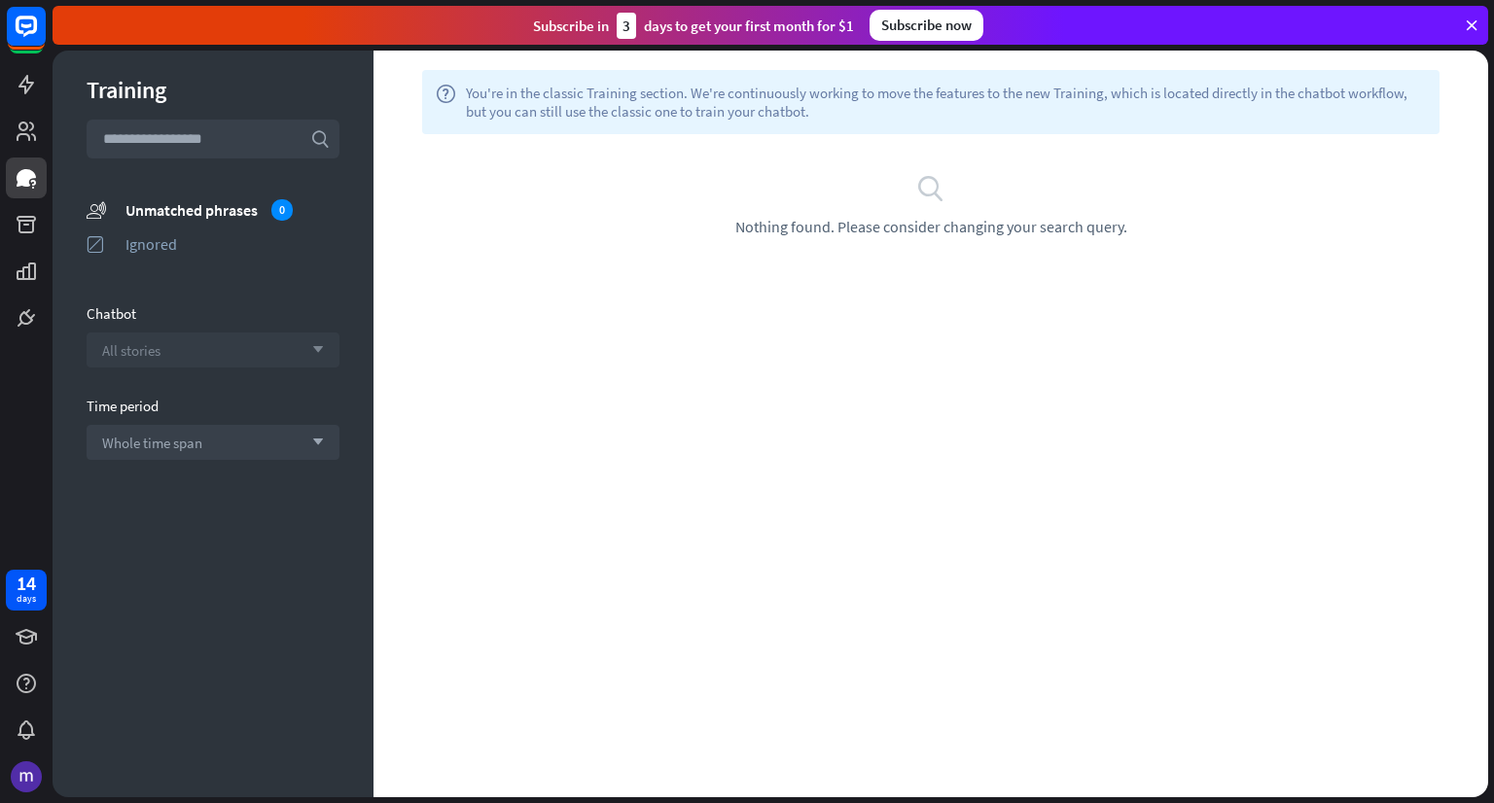
click at [309, 346] on icon "arrow_down" at bounding box center [313, 350] width 21 height 12
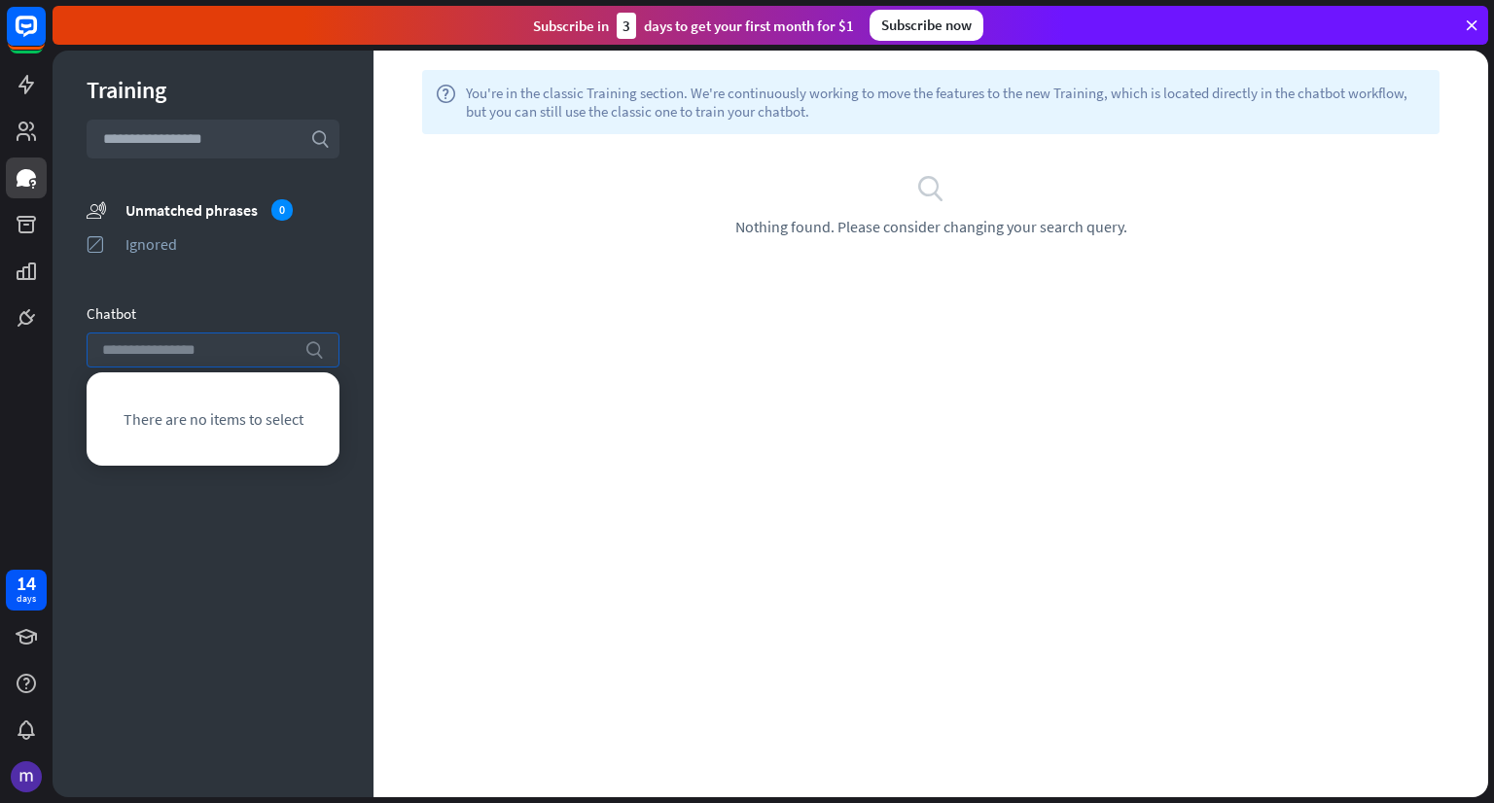
click at [309, 346] on icon "search" at bounding box center [313, 349] width 19 height 19
drag, startPoint x: 244, startPoint y: 528, endPoint x: 255, endPoint y: 524, distance: 11.4
click at [244, 529] on div "Training search unmatched_phrases Unmatched phrases 0 ignored Ignored Chatbot s…" at bounding box center [213, 424] width 321 height 747
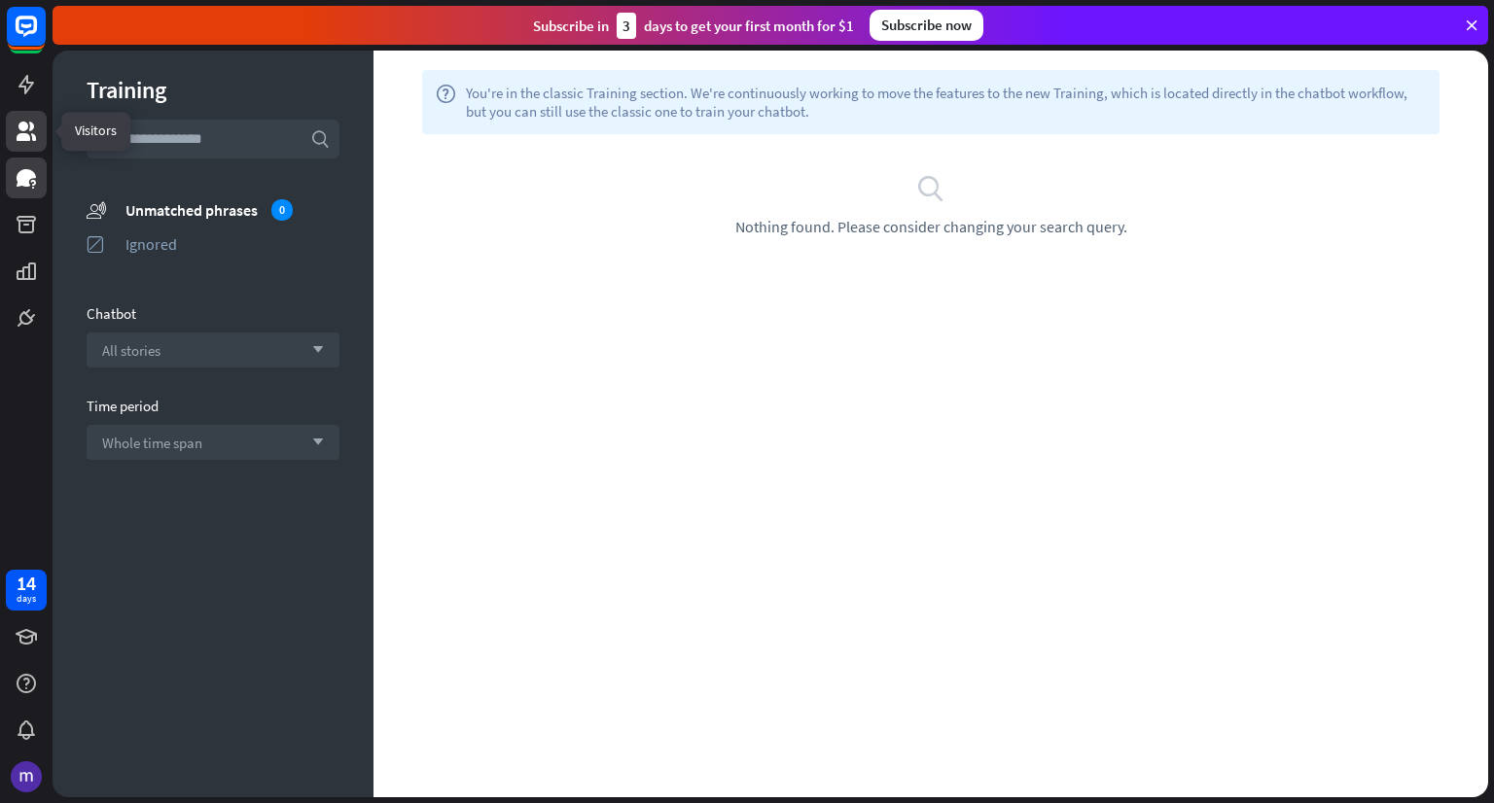
click at [27, 126] on icon at bounding box center [26, 131] width 19 height 19
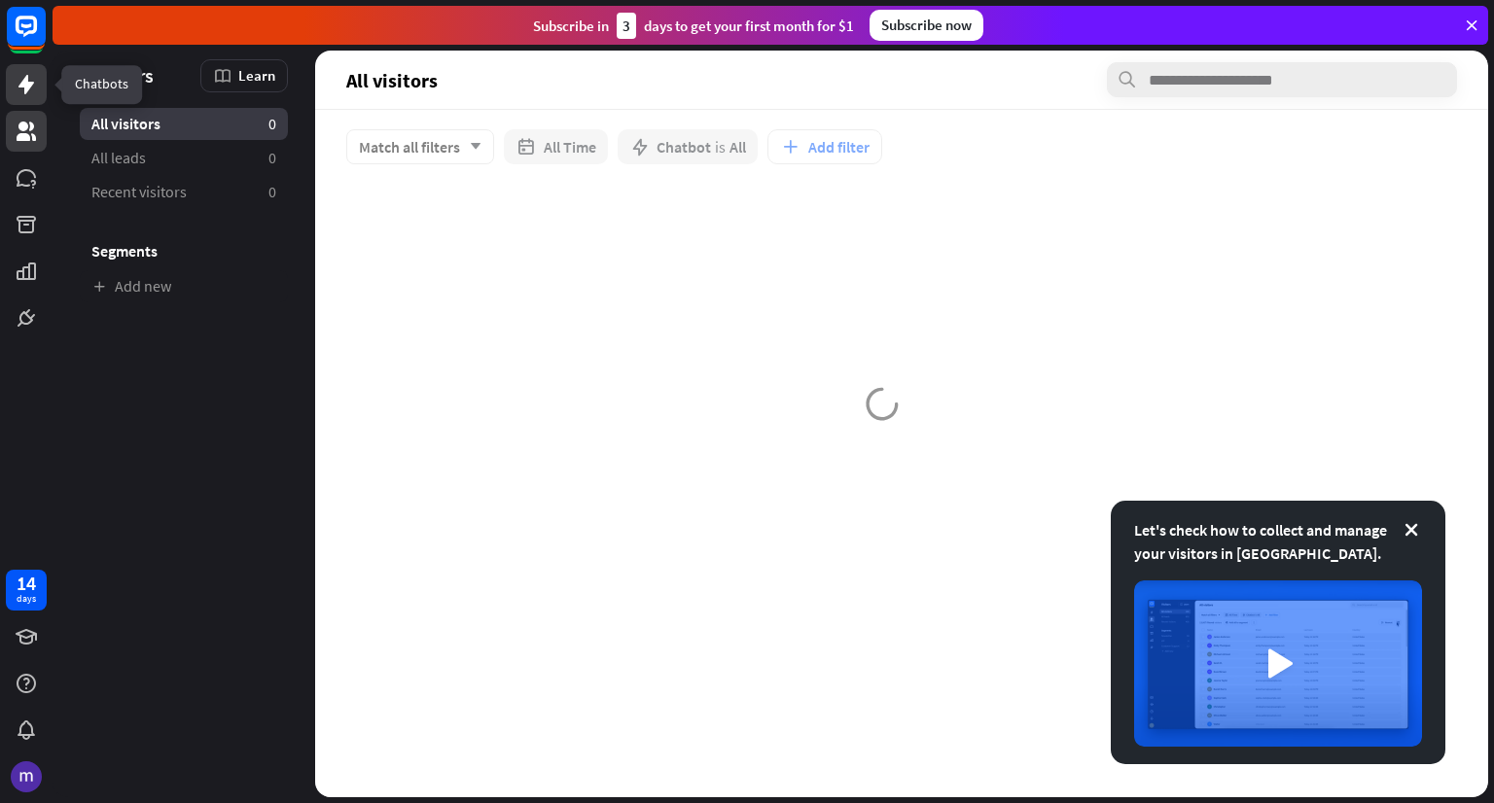
click at [28, 74] on icon at bounding box center [26, 84] width 23 height 23
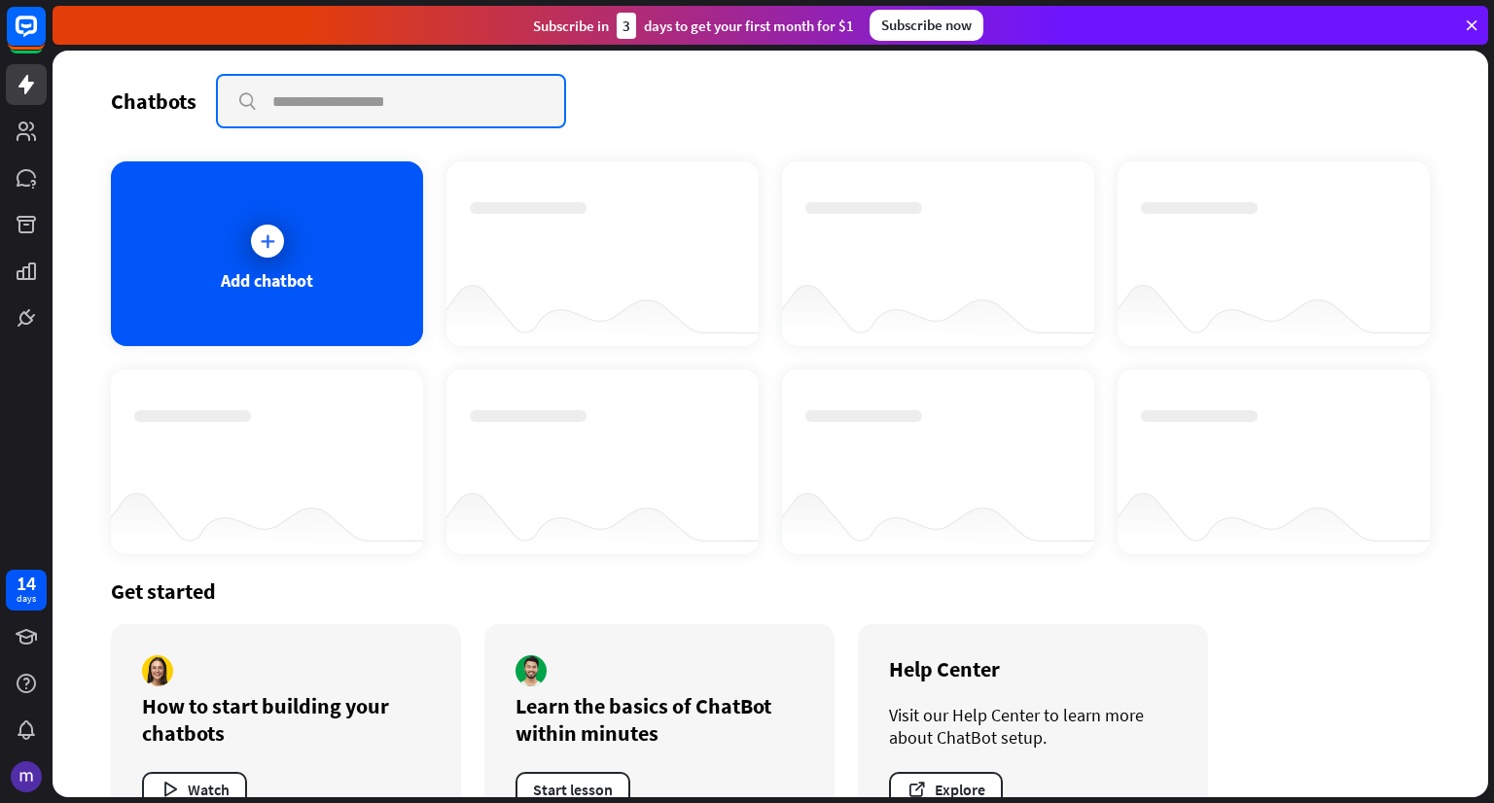
click at [307, 95] on input "text" at bounding box center [391, 101] width 346 height 51
paste input "**********"
type input "**********"
click at [391, 102] on input "**********" at bounding box center [391, 101] width 347 height 51
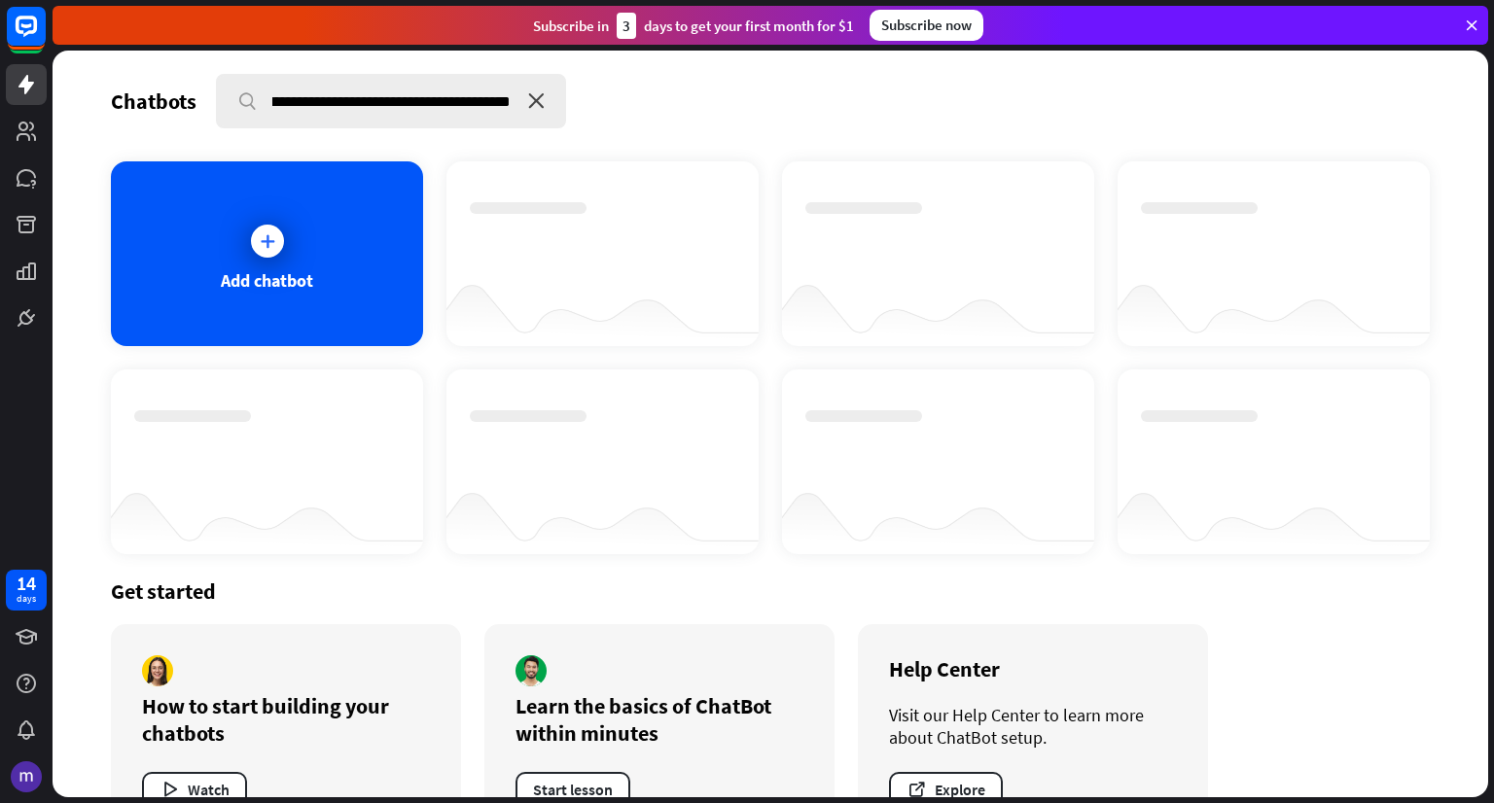
scroll to position [0, 0]
click at [534, 93] on icon "close" at bounding box center [536, 101] width 17 height 16
click at [261, 240] on icon at bounding box center [267, 241] width 19 height 19
